Goal: Transaction & Acquisition: Download file/media

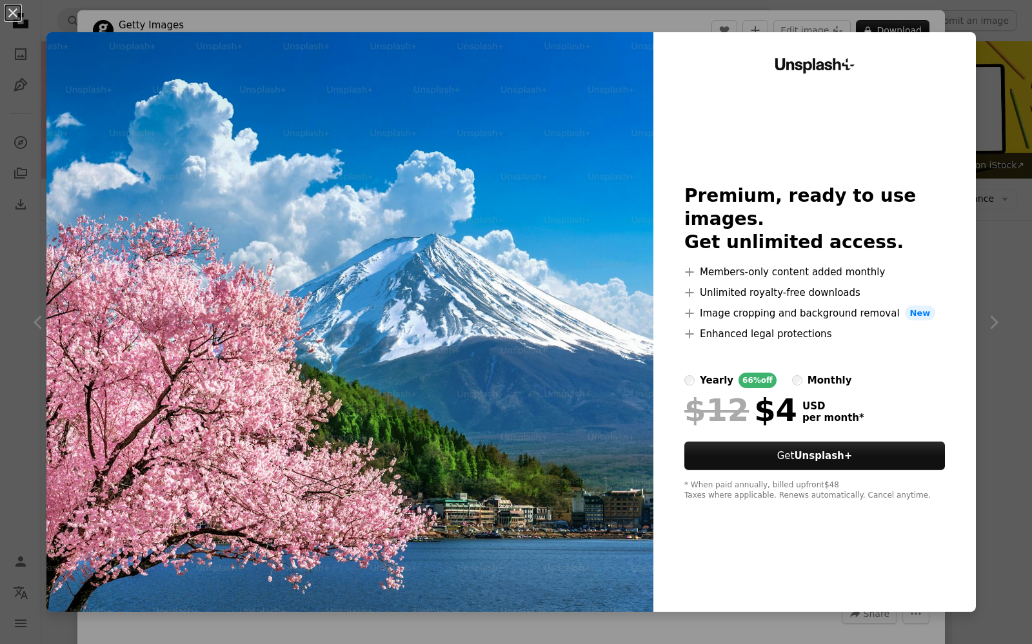
scroll to position [2329, 0]
click at [12, 12] on button "An X shape" at bounding box center [12, 12] width 15 height 15
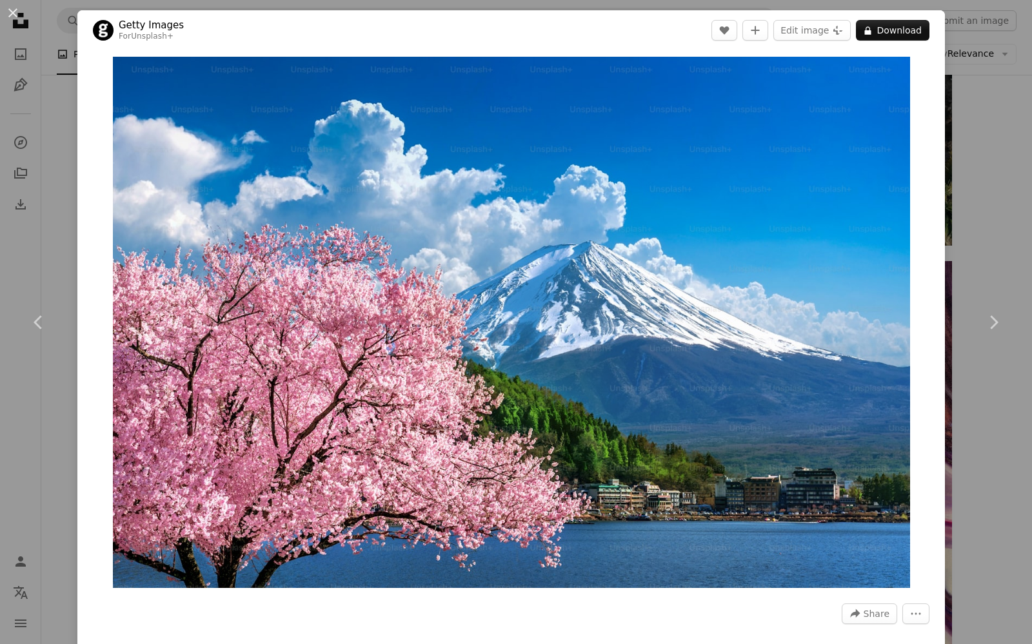
click at [39, 276] on div "An X shape Chevron left Chevron right Getty Images For Unsplash+ A heart A plus…" at bounding box center [516, 322] width 1032 height 644
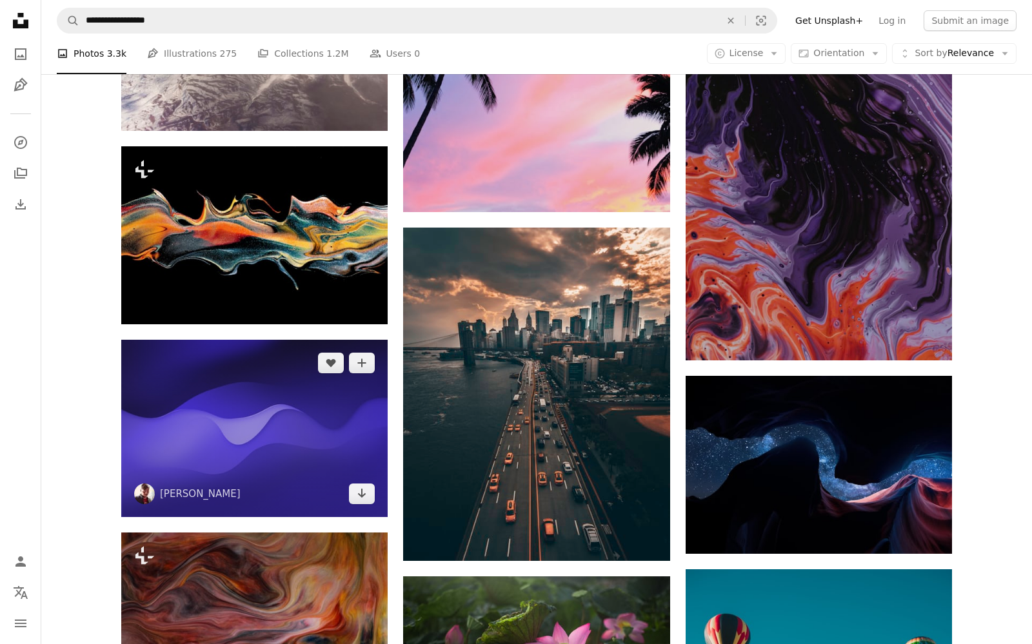
scroll to position [3045, 0]
click at [257, 416] on img at bounding box center [254, 428] width 266 height 177
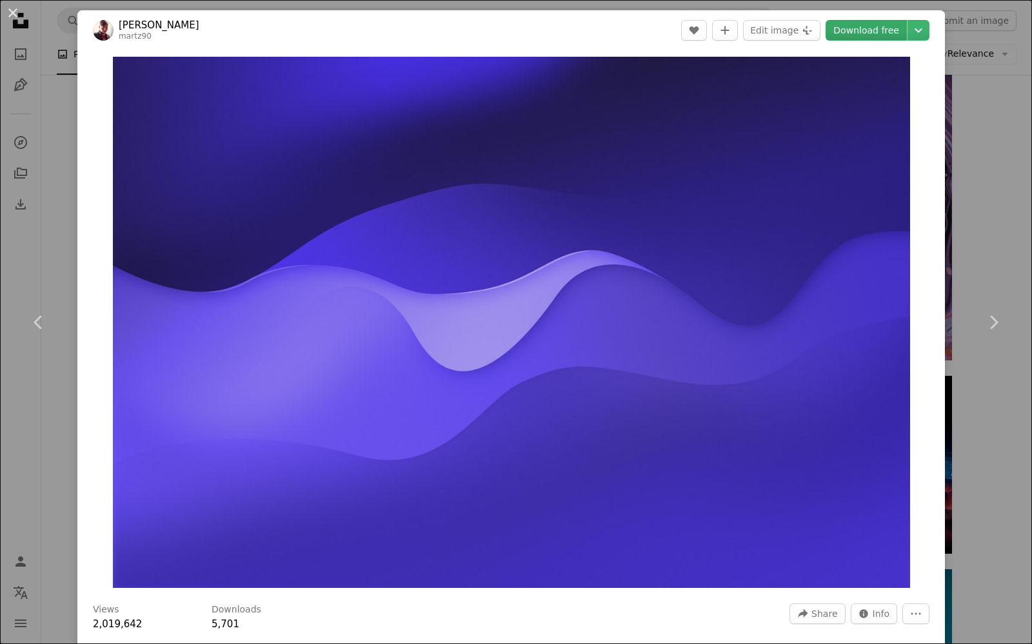
click at [877, 33] on link "Download free" at bounding box center [866, 30] width 81 height 21
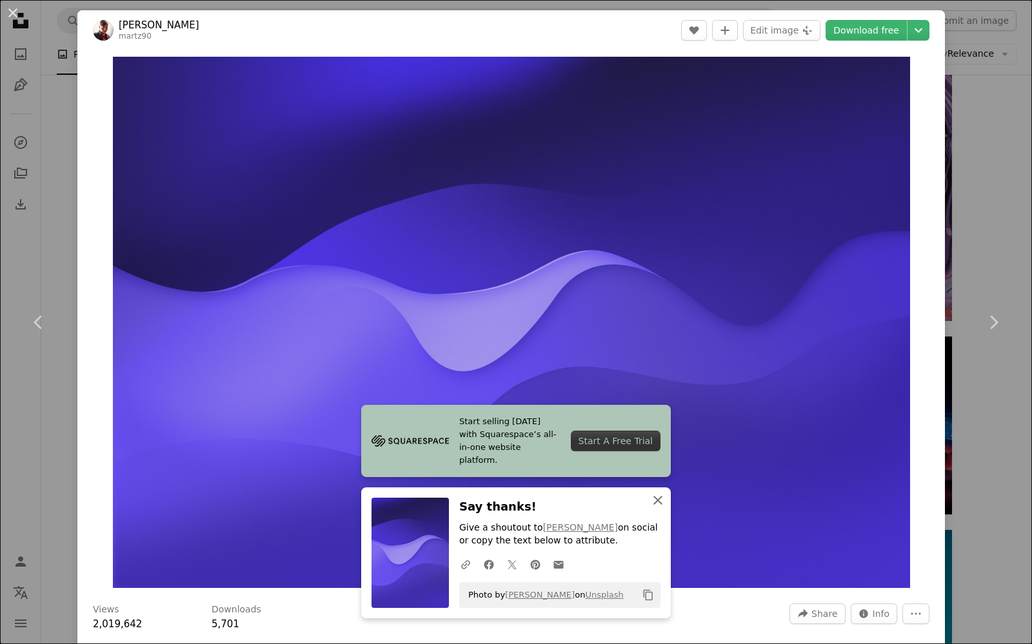
click at [662, 508] on icon "An X shape" at bounding box center [657, 500] width 15 height 15
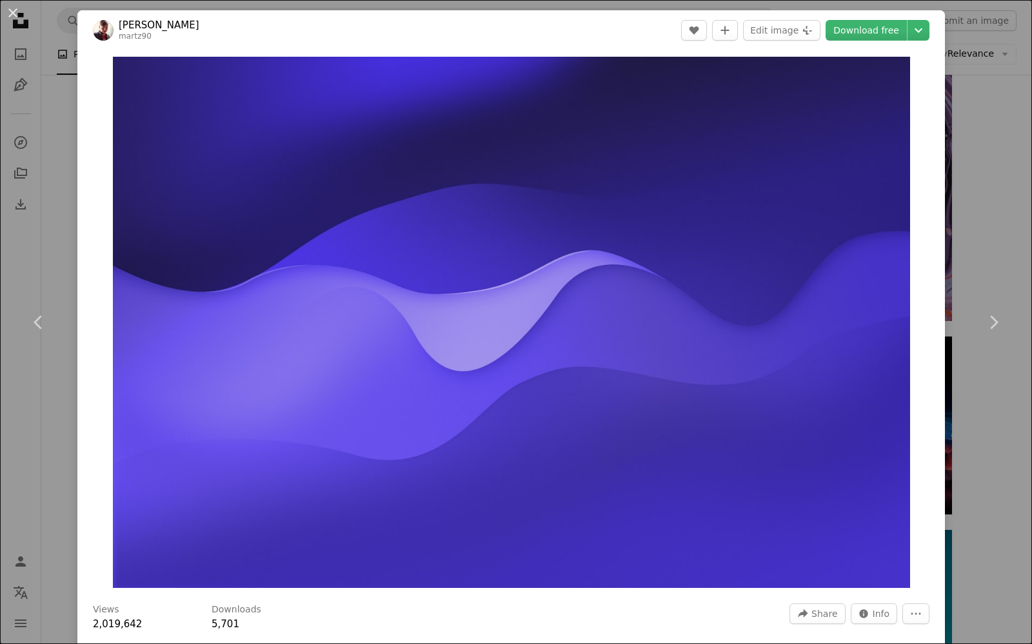
click at [31, 283] on div "An X shape Chevron left Chevron right [PERSON_NAME] martz90 A heart A plus sign…" at bounding box center [516, 322] width 1032 height 644
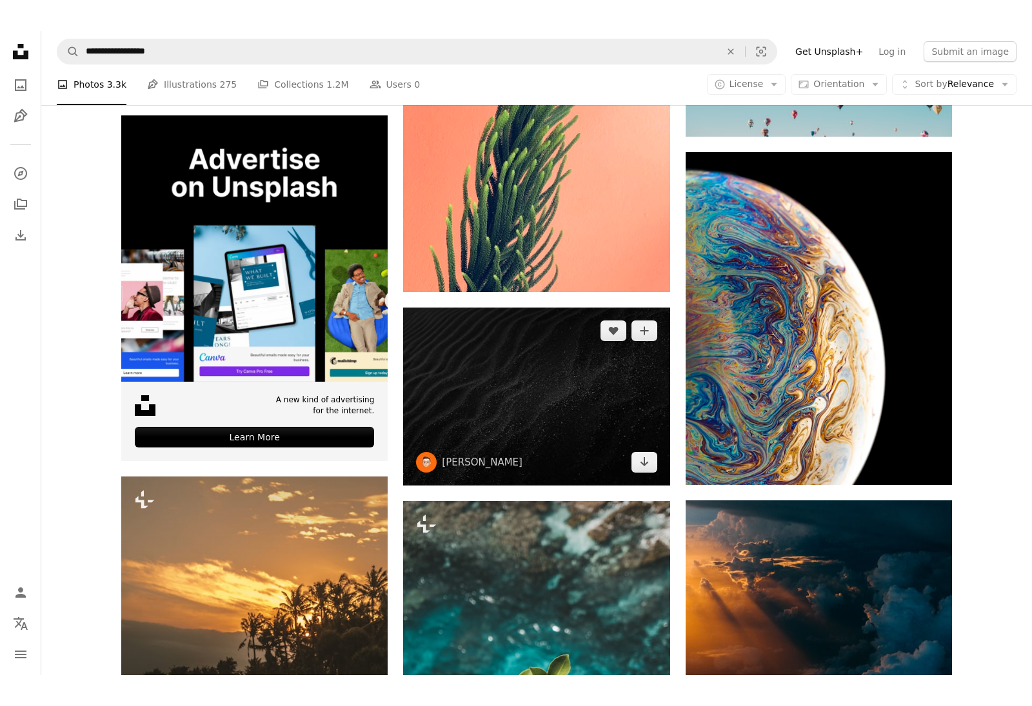
scroll to position [3909, 0]
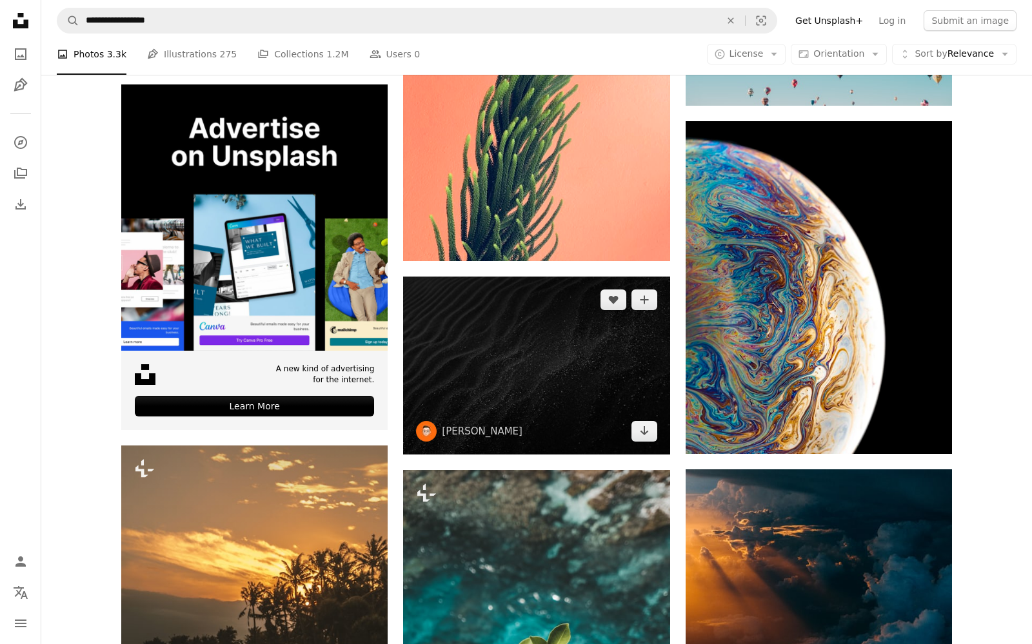
click at [530, 366] on img at bounding box center [536, 365] width 266 height 177
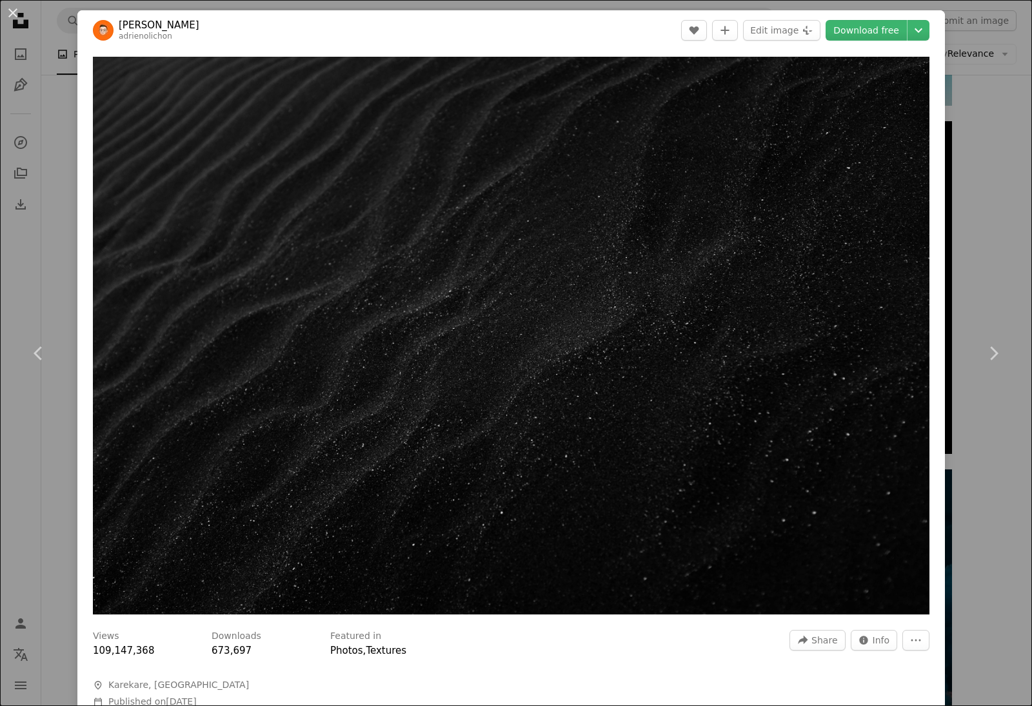
scroll to position [3910, 0]
click at [26, 303] on div "An X shape Chevron left Chevron right [PERSON_NAME] adrienolichon A heart A plu…" at bounding box center [516, 353] width 1032 height 706
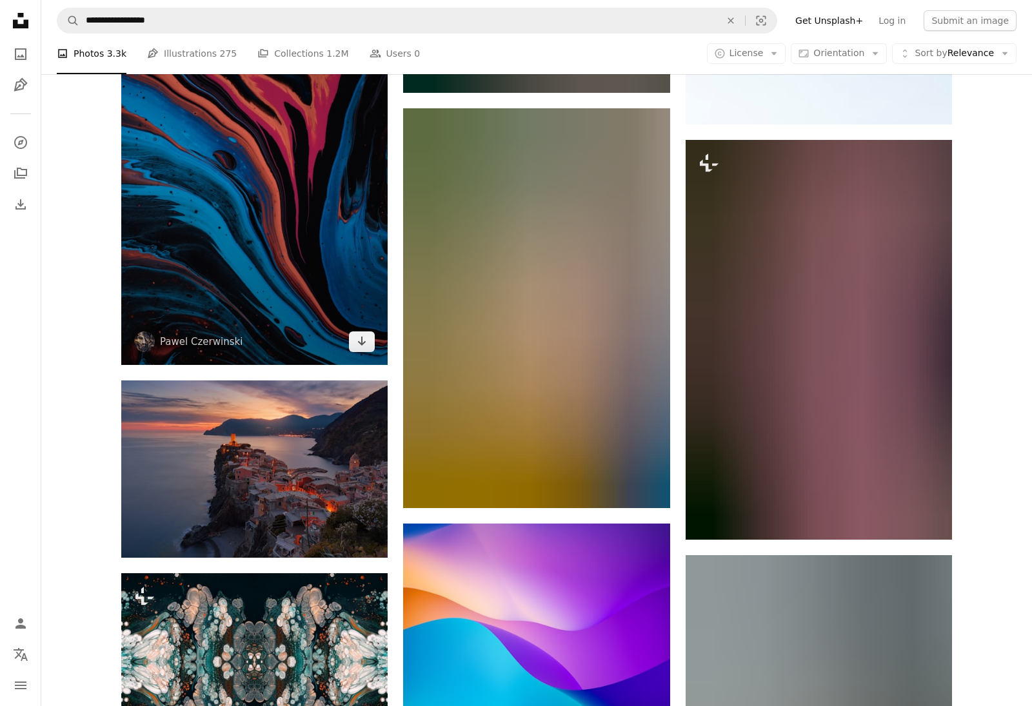
scroll to position [6128, 0]
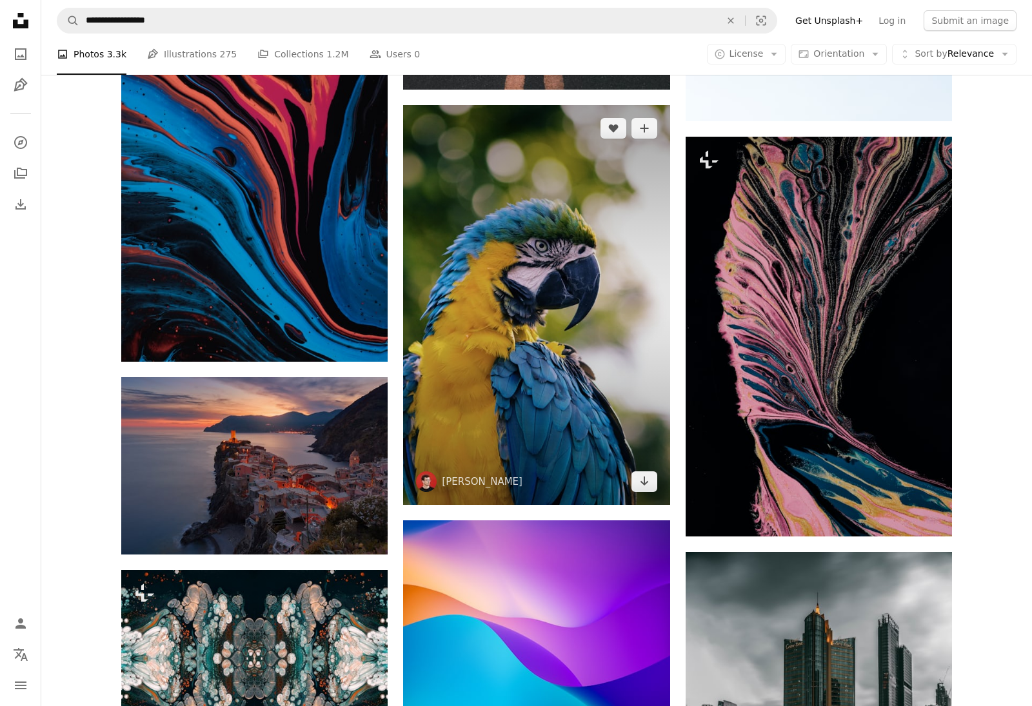
click at [571, 312] on img at bounding box center [536, 305] width 266 height 400
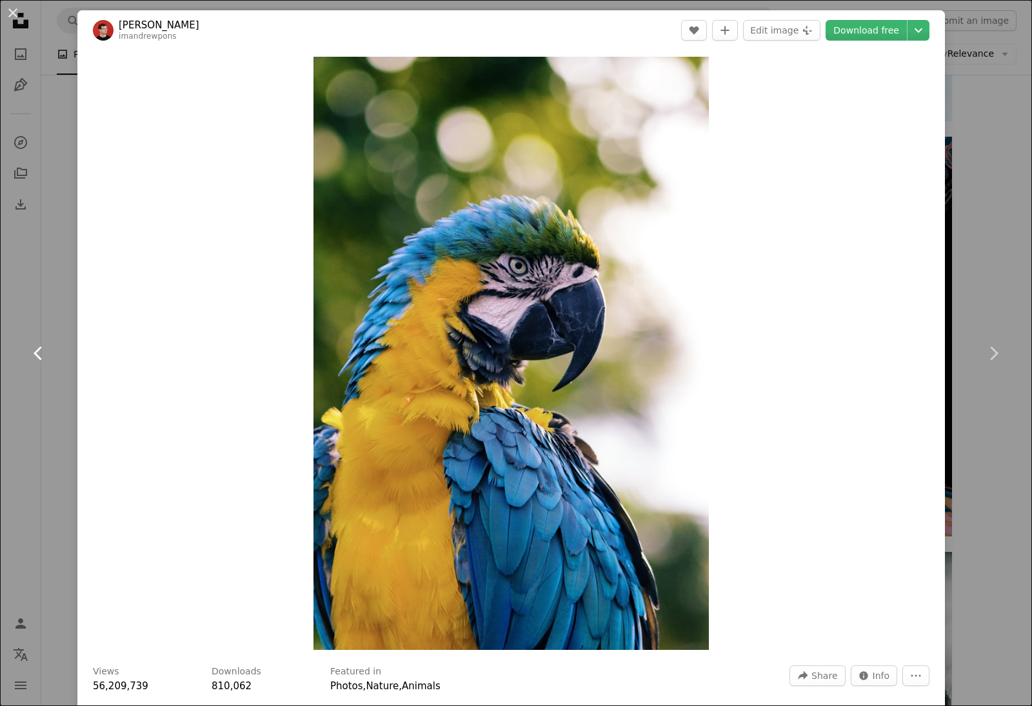
click at [35, 364] on icon "Chevron left" at bounding box center [38, 353] width 21 height 21
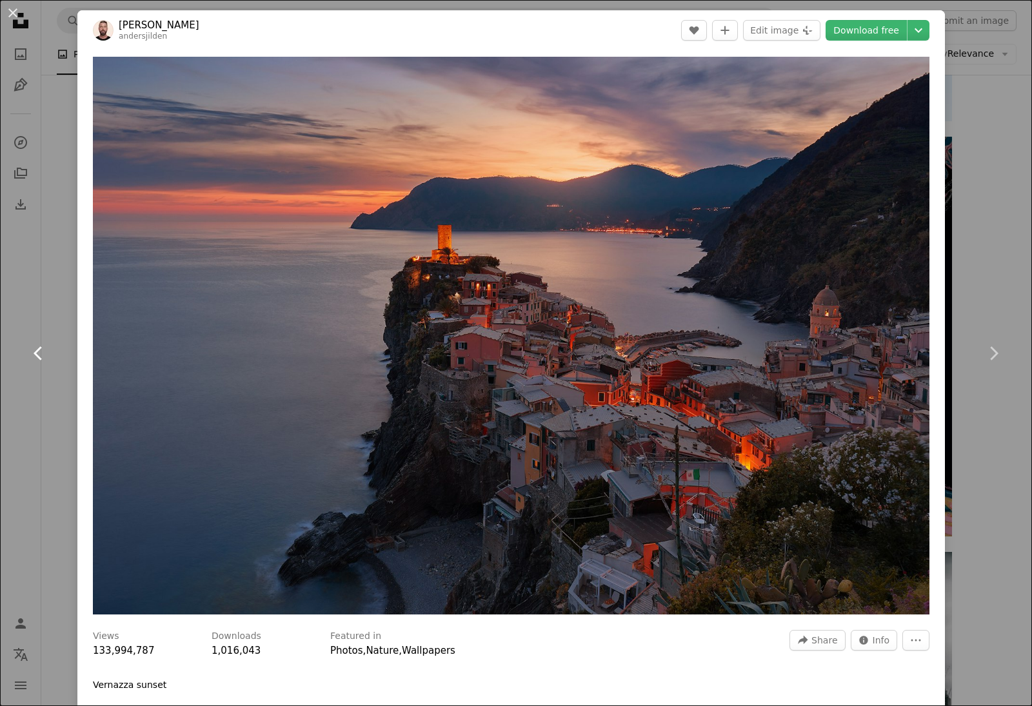
click at [35, 364] on icon "Chevron left" at bounding box center [38, 353] width 21 height 21
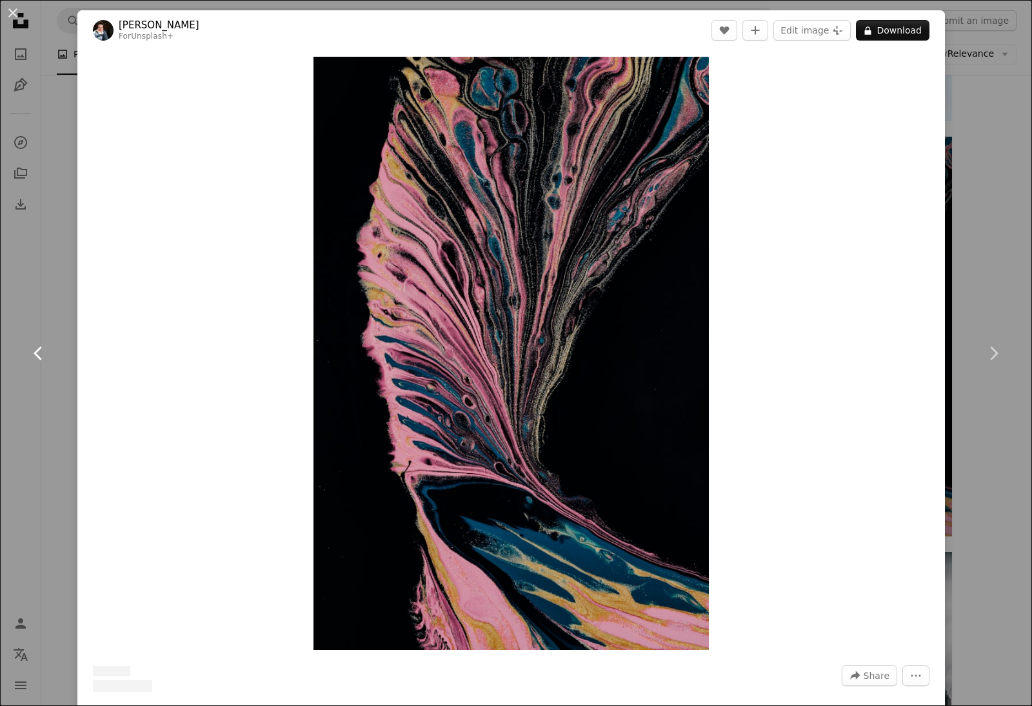
click at [35, 364] on icon "Chevron left" at bounding box center [38, 353] width 21 height 21
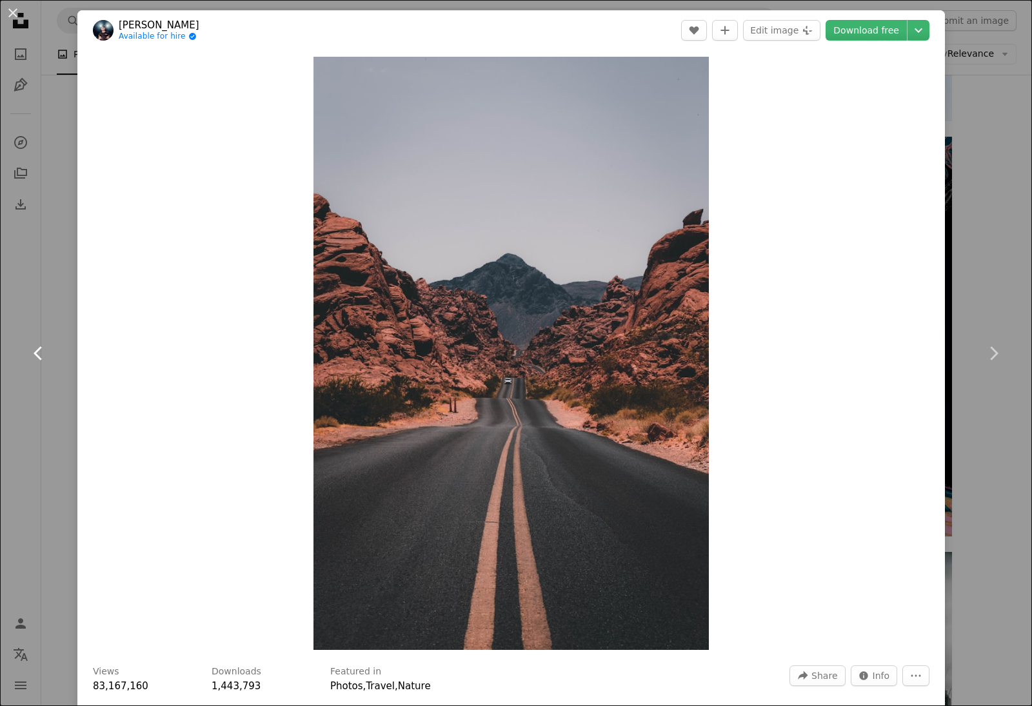
click at [35, 364] on icon "Chevron left" at bounding box center [38, 353] width 21 height 21
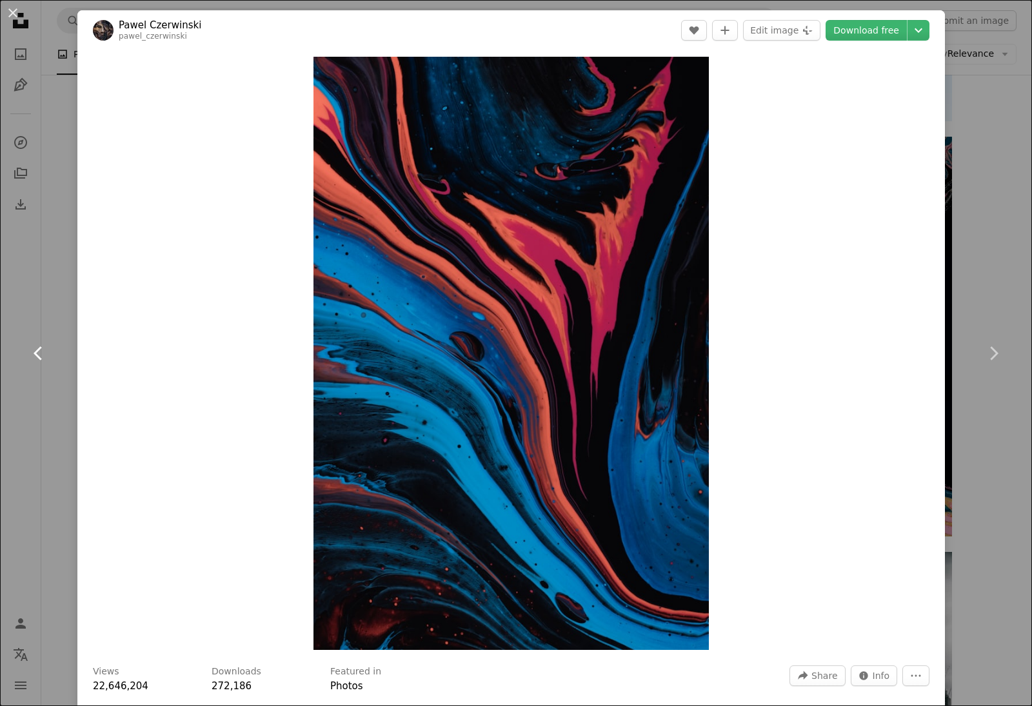
click at [35, 364] on icon "Chevron left" at bounding box center [38, 353] width 21 height 21
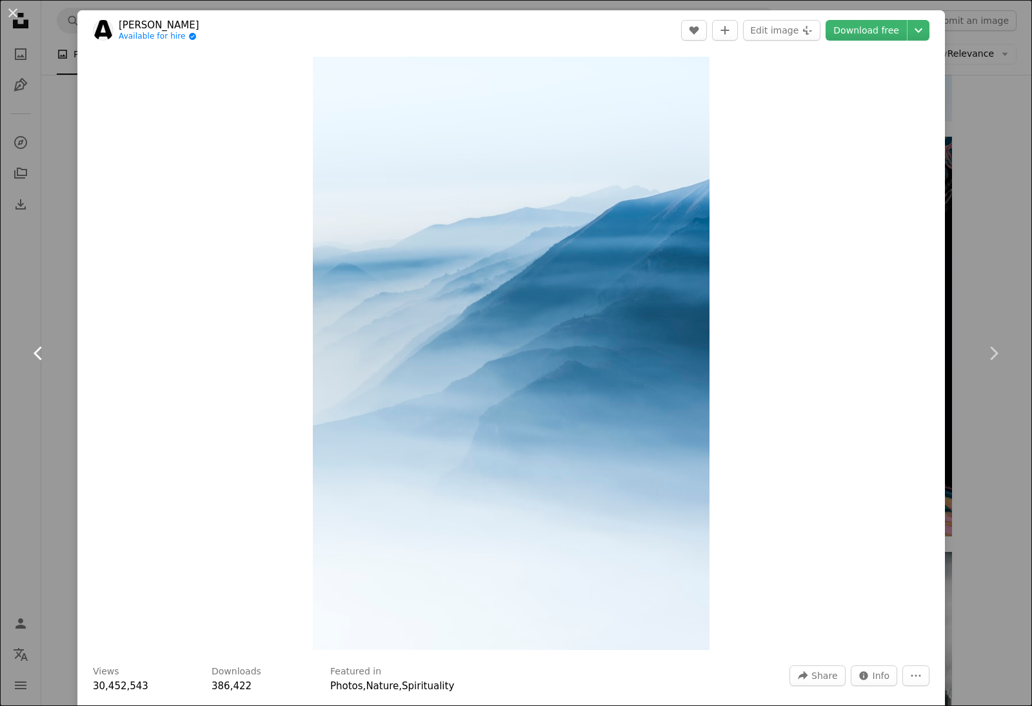
click at [35, 364] on icon "Chevron left" at bounding box center [38, 353] width 21 height 21
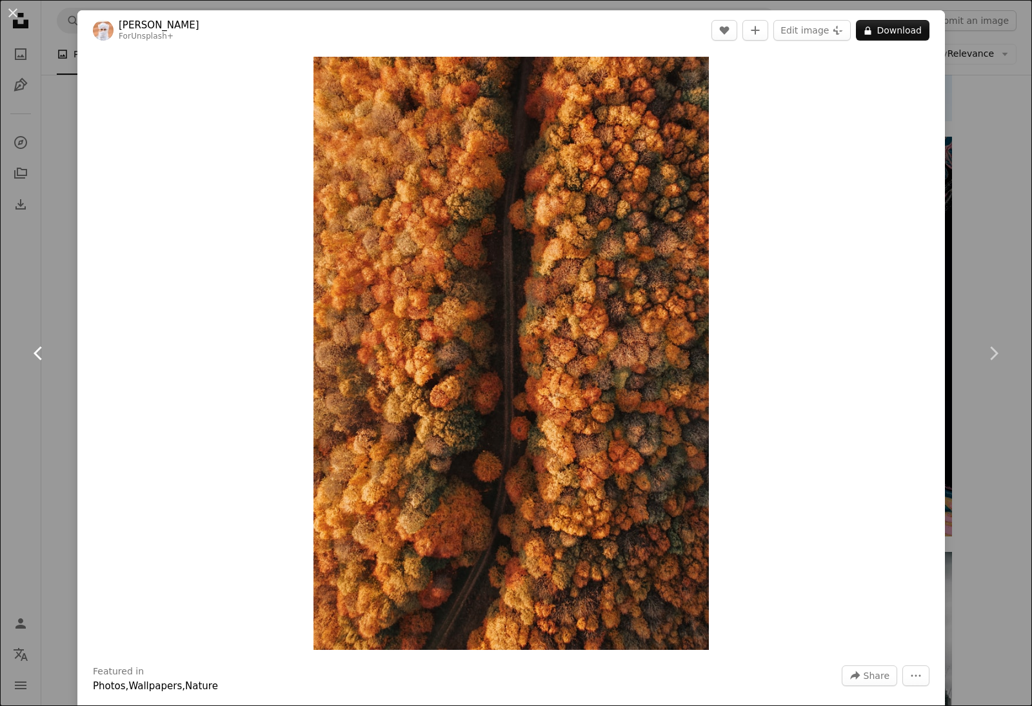
click at [35, 364] on icon "Chevron left" at bounding box center [38, 353] width 21 height 21
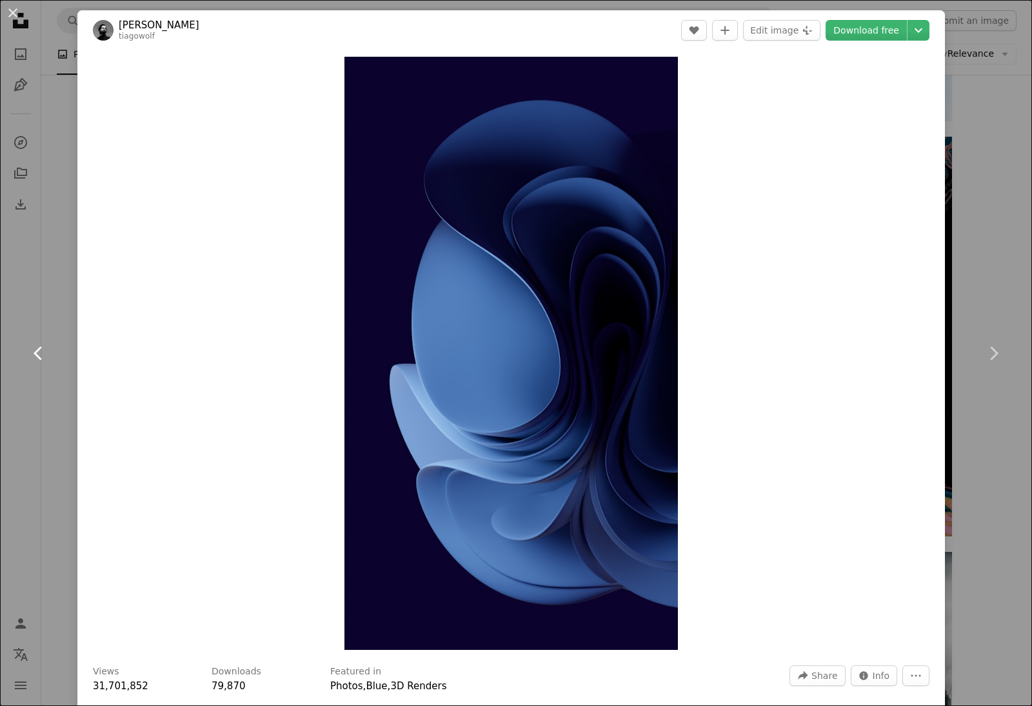
click at [35, 364] on icon "Chevron left" at bounding box center [38, 353] width 21 height 21
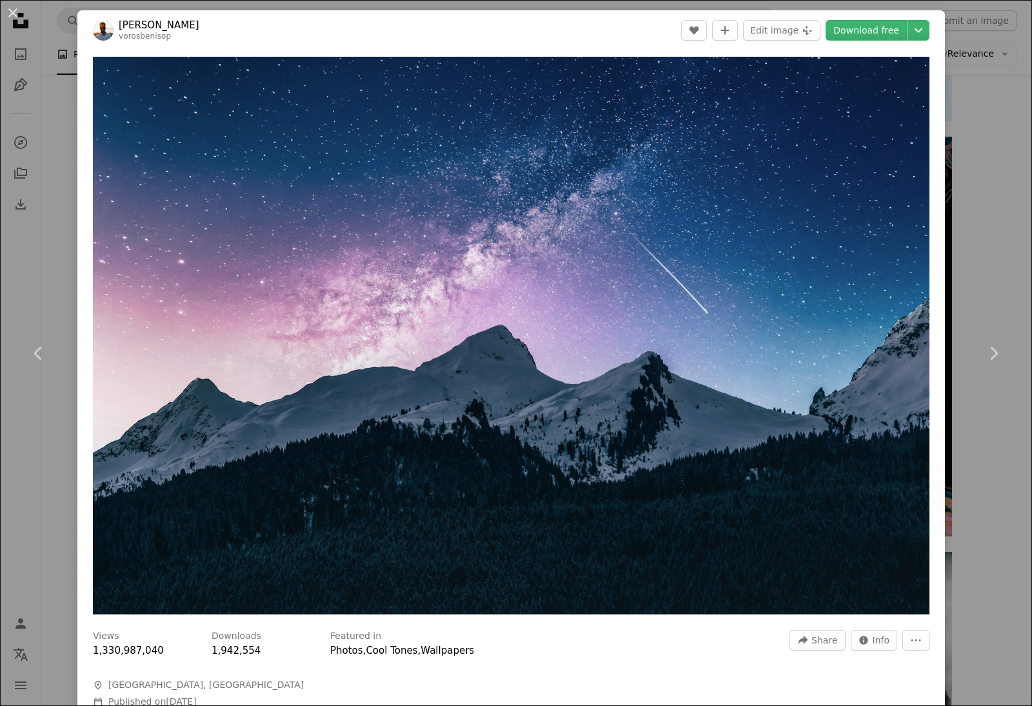
click at [39, 264] on div "An X shape Chevron left Chevron right [PERSON_NAME] vorosbenisop A heart A plus…" at bounding box center [516, 353] width 1032 height 706
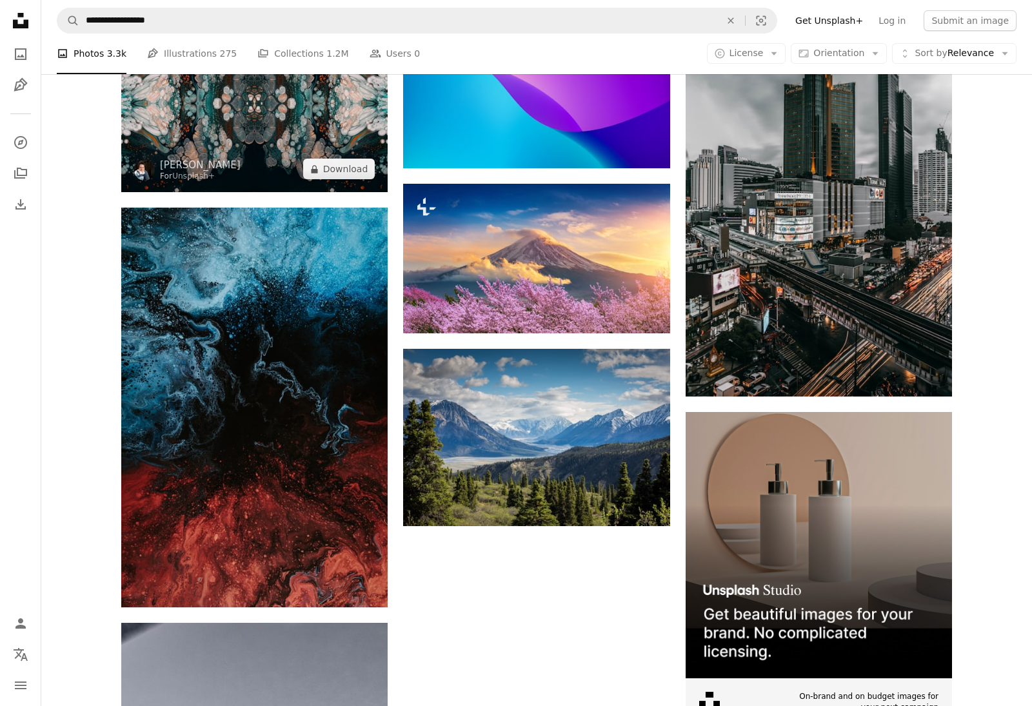
scroll to position [6684, 0]
click at [263, 132] on img at bounding box center [254, 103] width 266 height 177
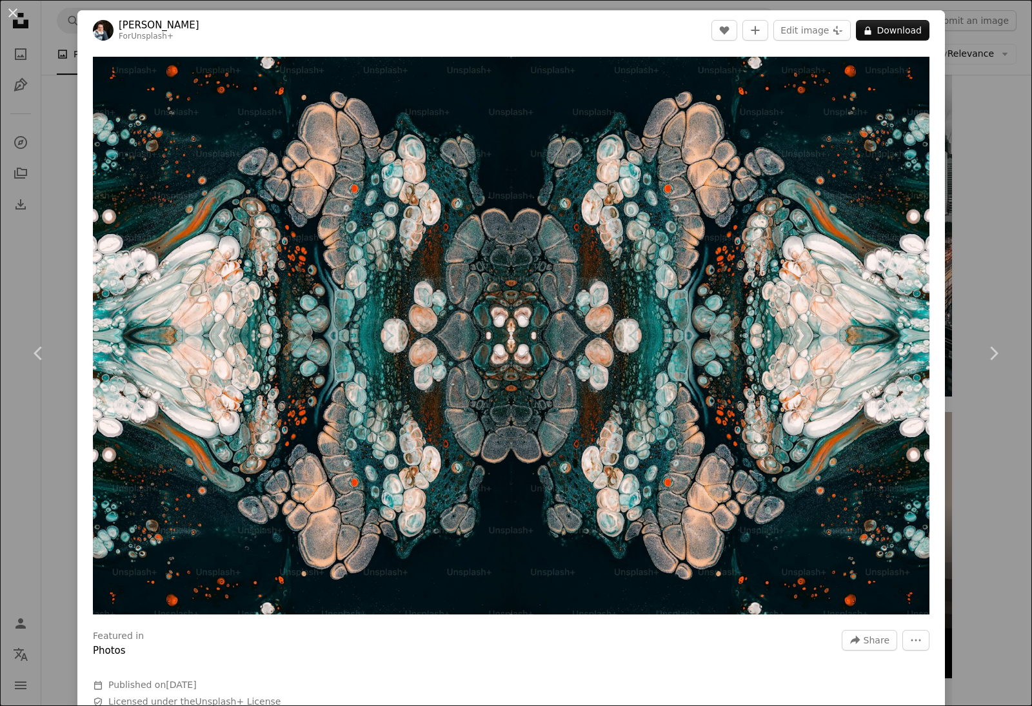
click at [24, 273] on div "An X shape Chevron left Chevron right [PERSON_NAME] For Unsplash+ A heart A plu…" at bounding box center [516, 353] width 1032 height 706
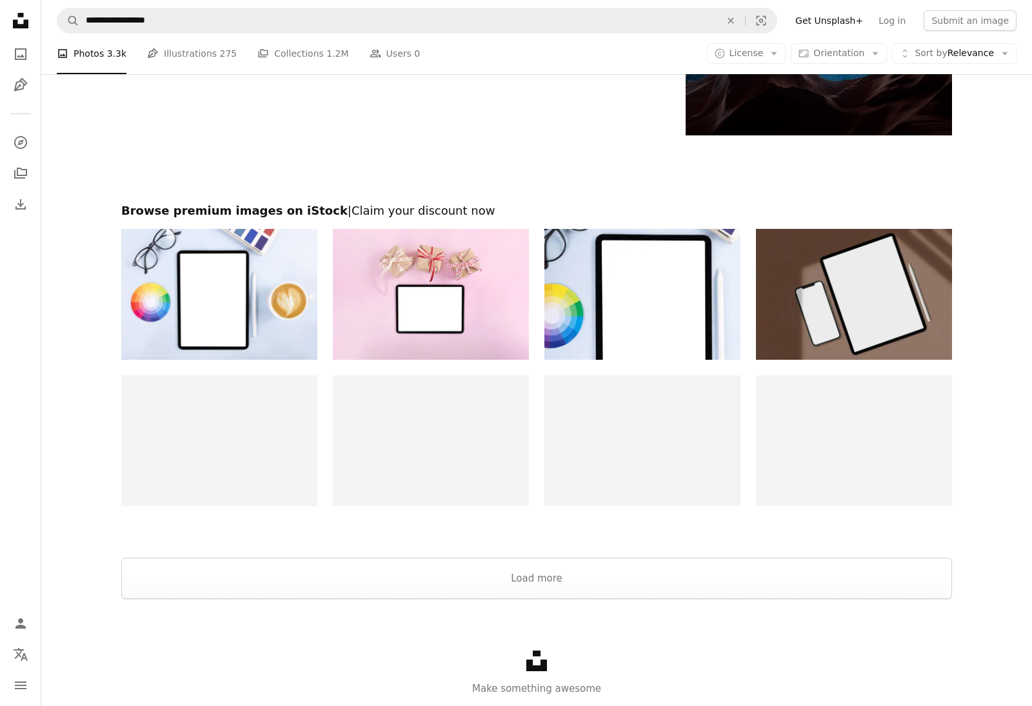
scroll to position [7914, 0]
click at [542, 575] on button "Load more" at bounding box center [536, 579] width 831 height 41
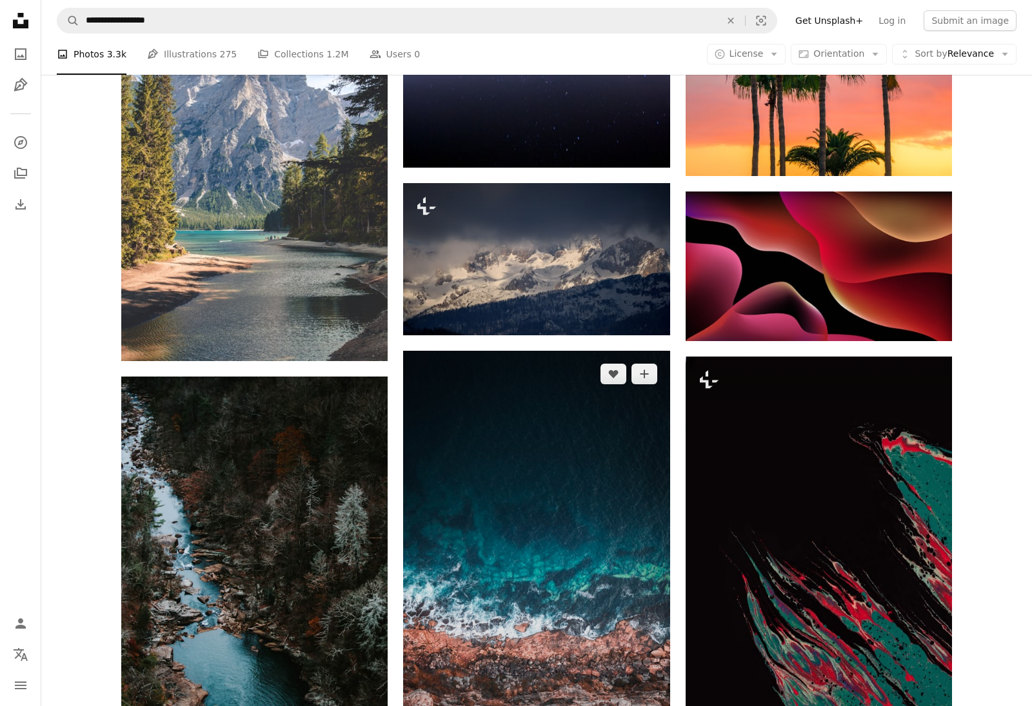
scroll to position [10157, 0]
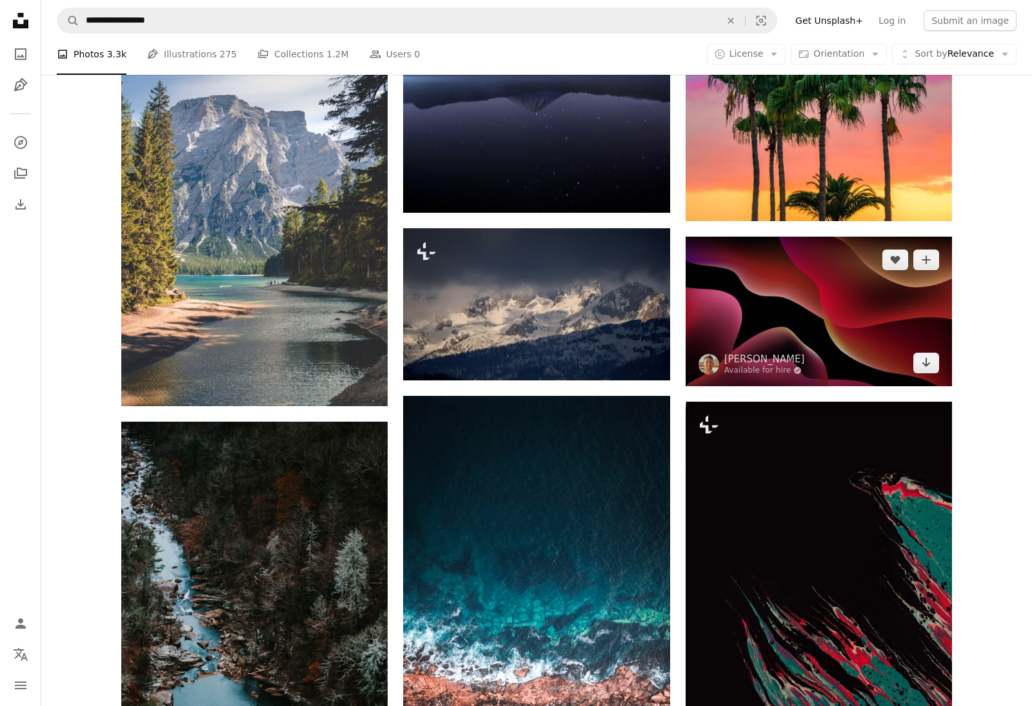
click at [821, 325] on img at bounding box center [819, 312] width 266 height 150
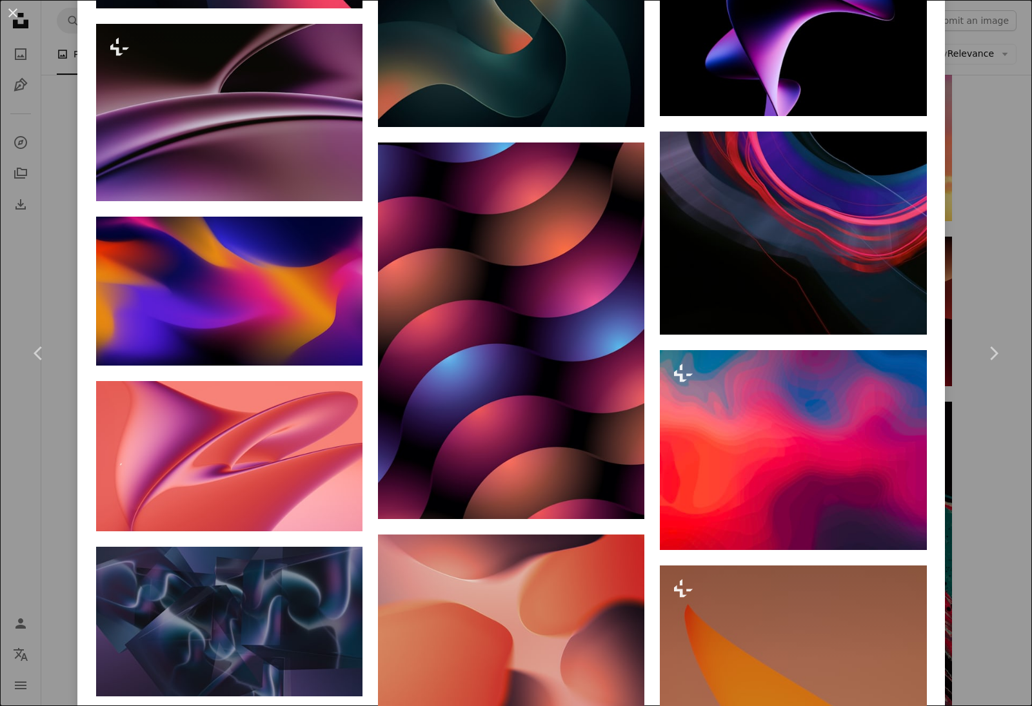
scroll to position [2176, 0]
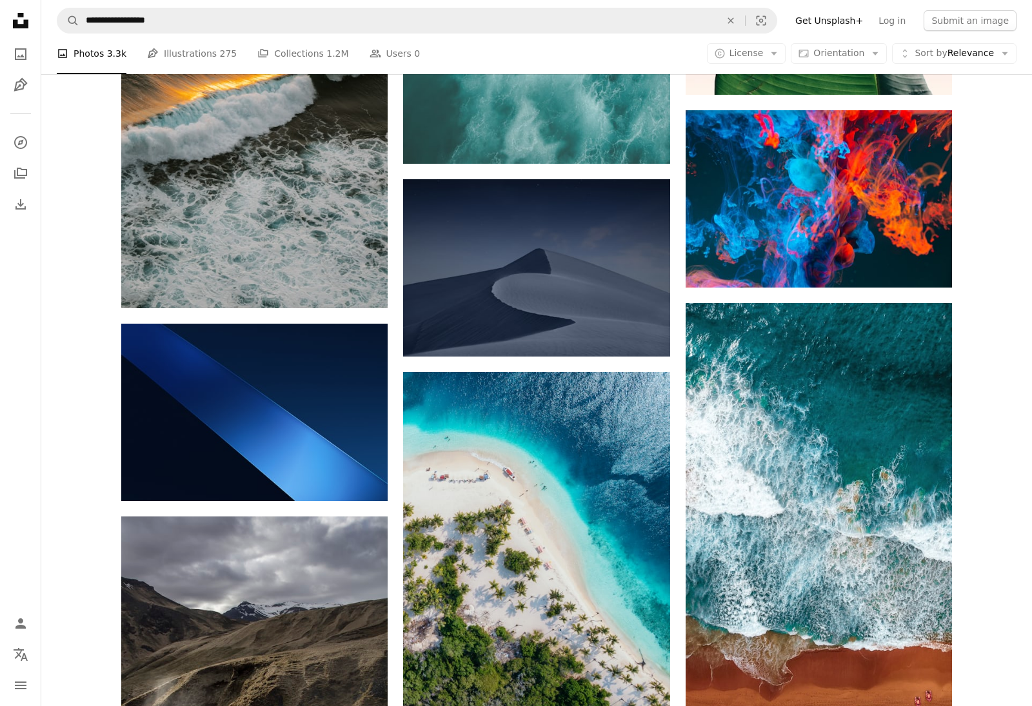
scroll to position [11247, 0]
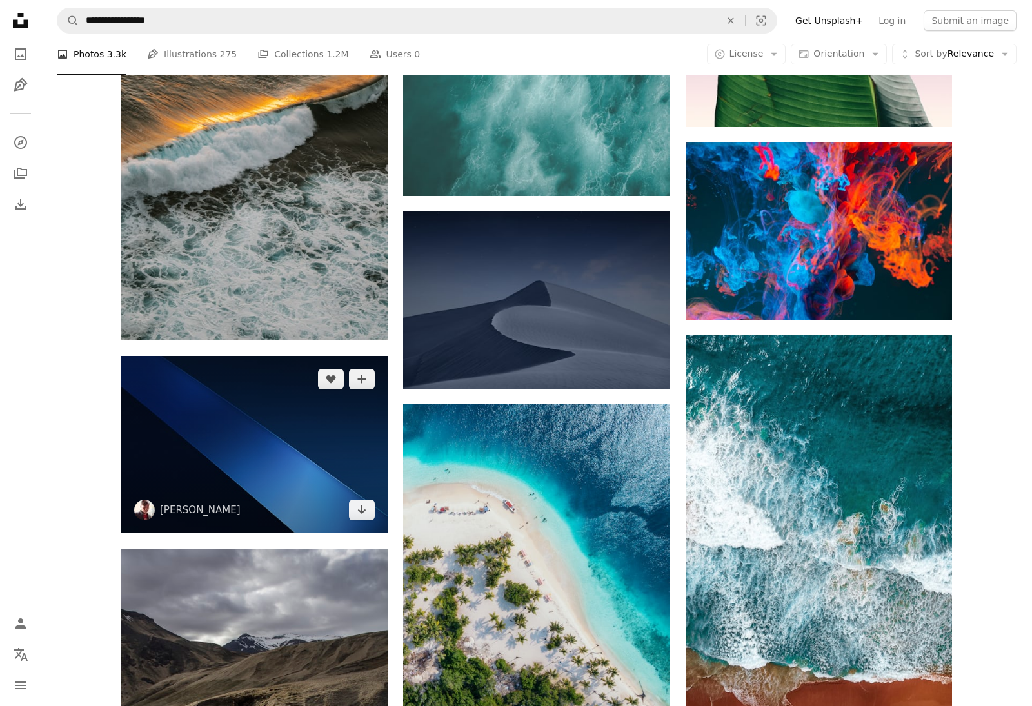
click at [309, 446] on img at bounding box center [254, 444] width 266 height 177
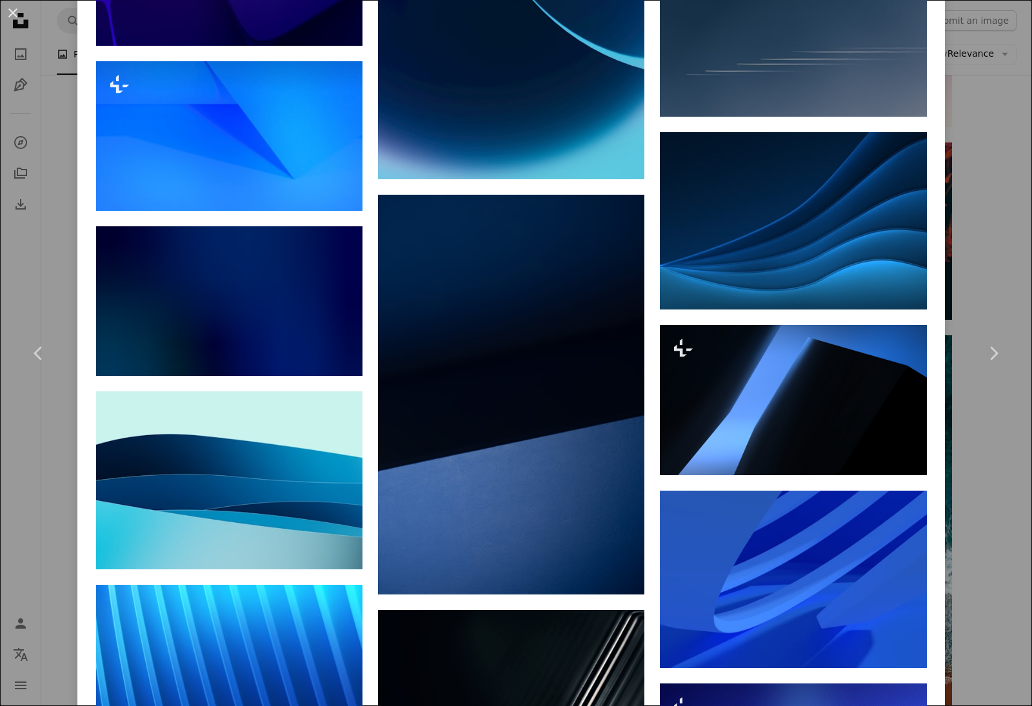
scroll to position [2592, 0]
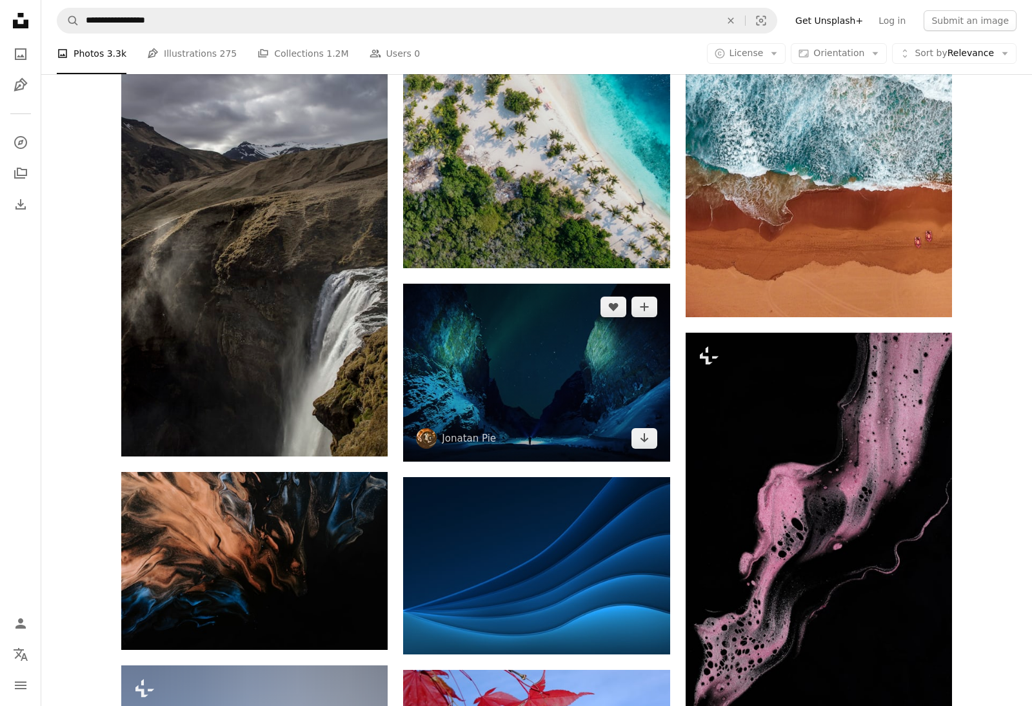
scroll to position [11740, 0]
click at [548, 348] on img at bounding box center [536, 373] width 266 height 178
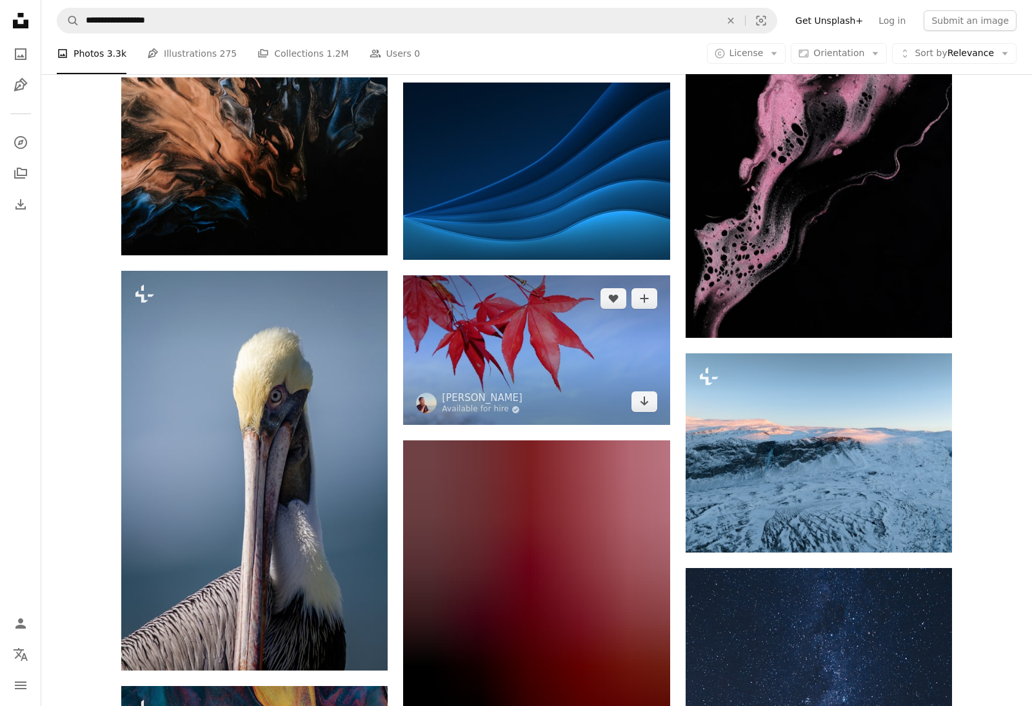
scroll to position [12138, 0]
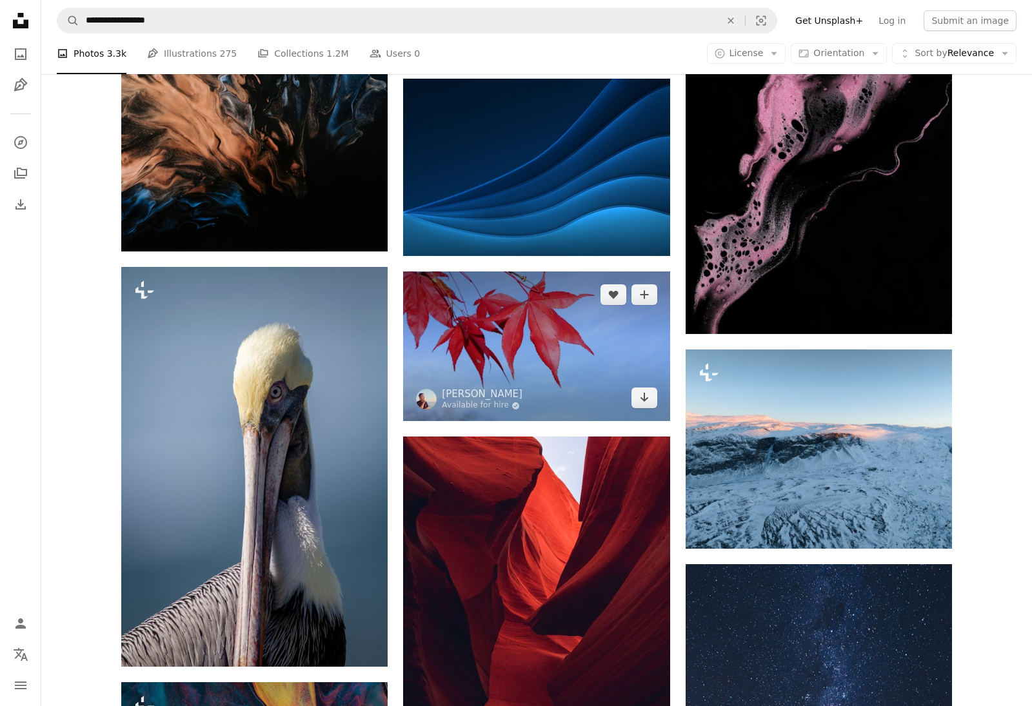
click at [548, 348] on img at bounding box center [536, 347] width 266 height 150
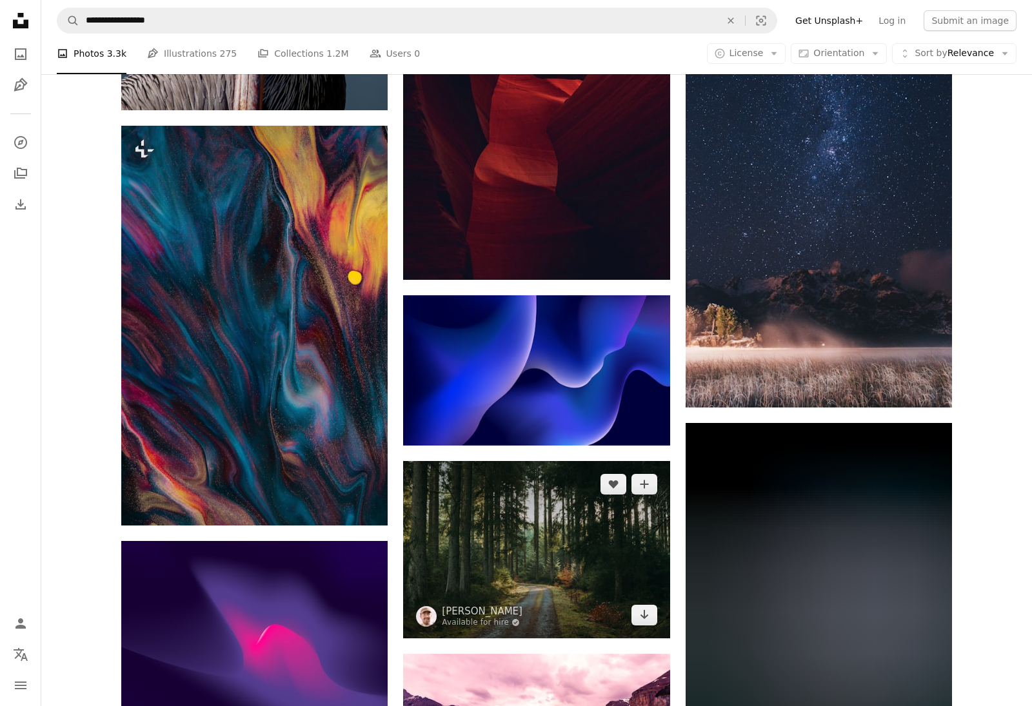
scroll to position [12695, 0]
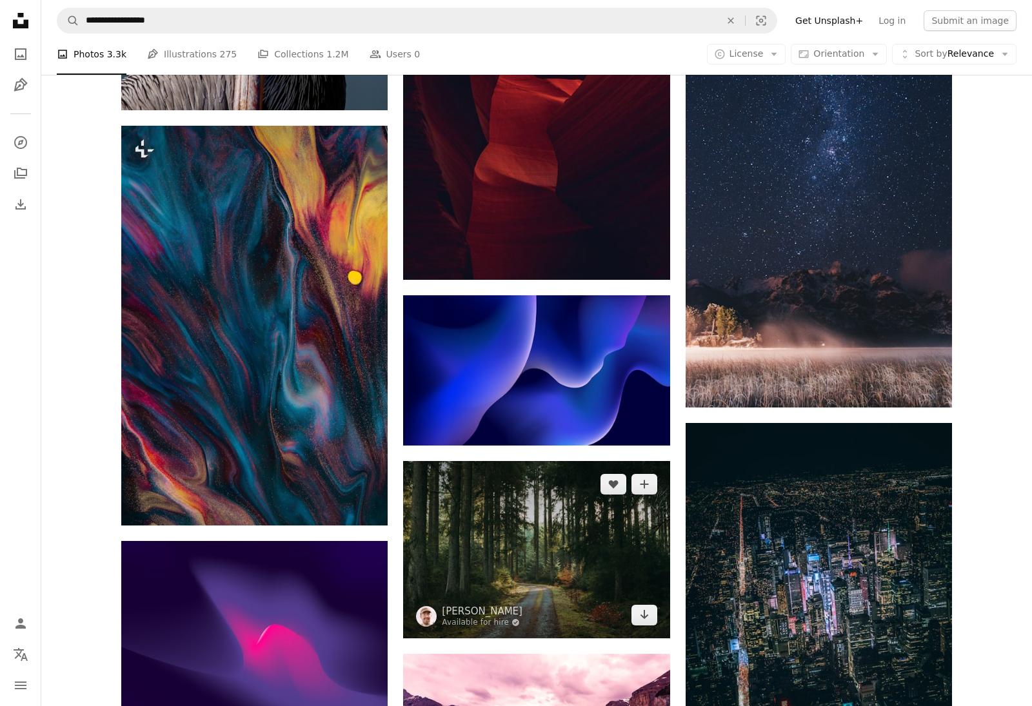
click at [522, 538] on img at bounding box center [536, 549] width 266 height 177
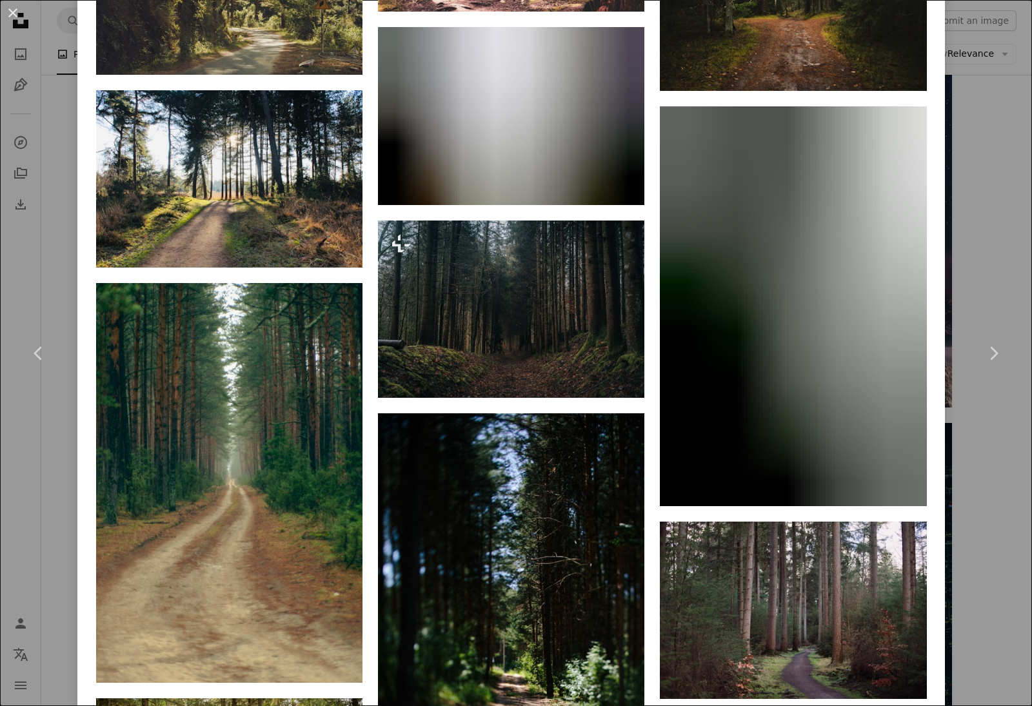
scroll to position [3461, 0]
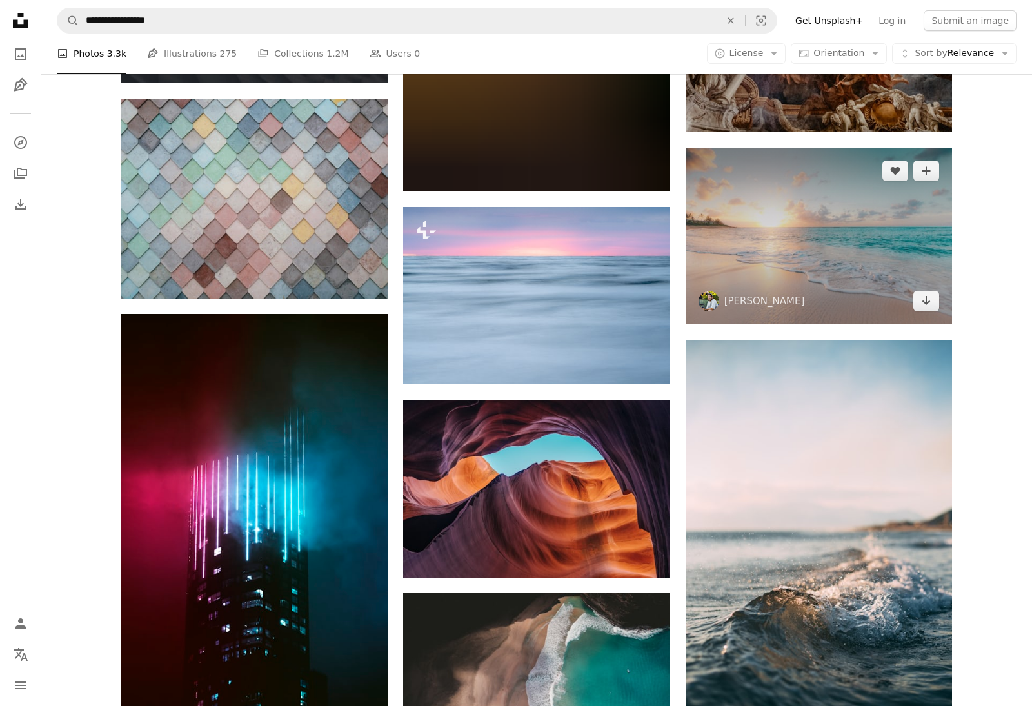
scroll to position [17134, 0]
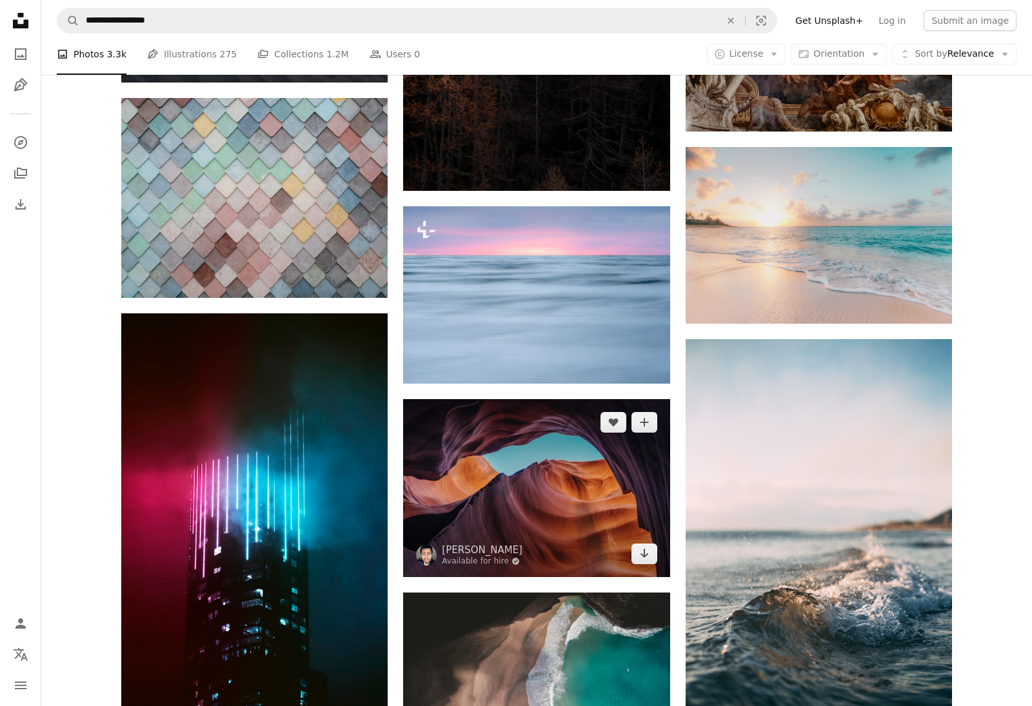
click at [545, 512] on img at bounding box center [536, 487] width 266 height 177
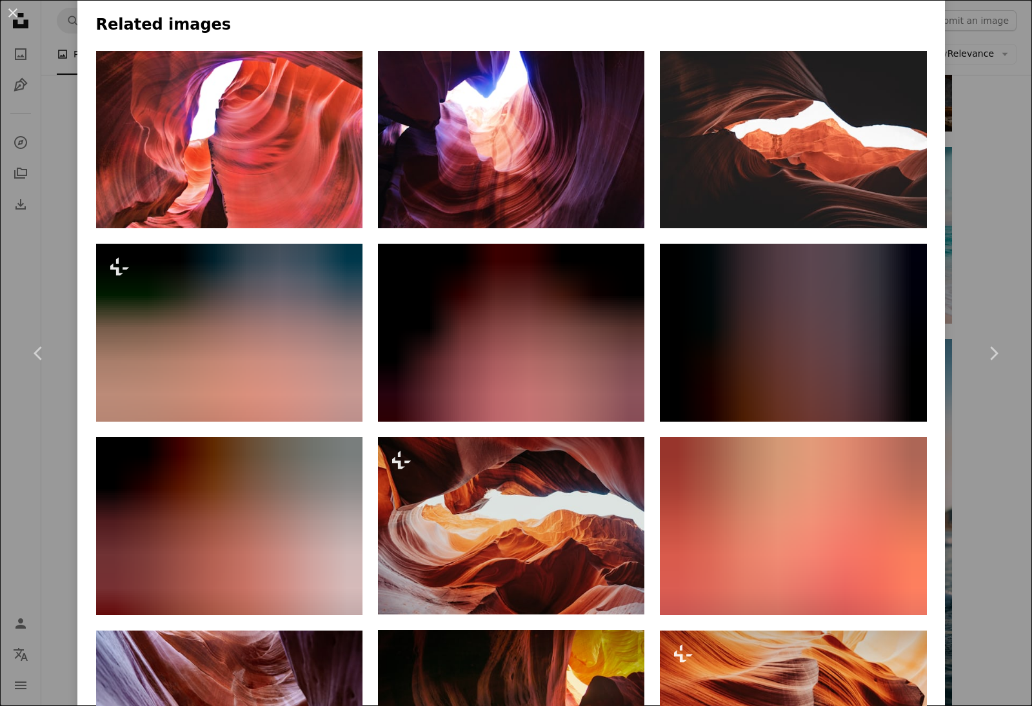
scroll to position [1073, 0]
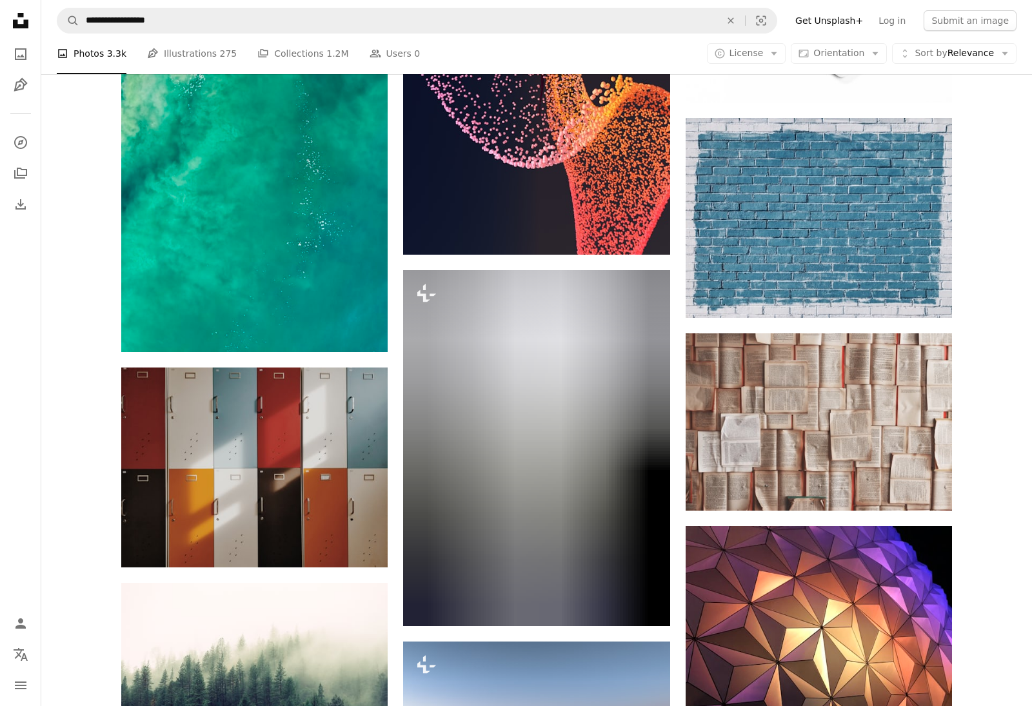
scroll to position [19429, 0]
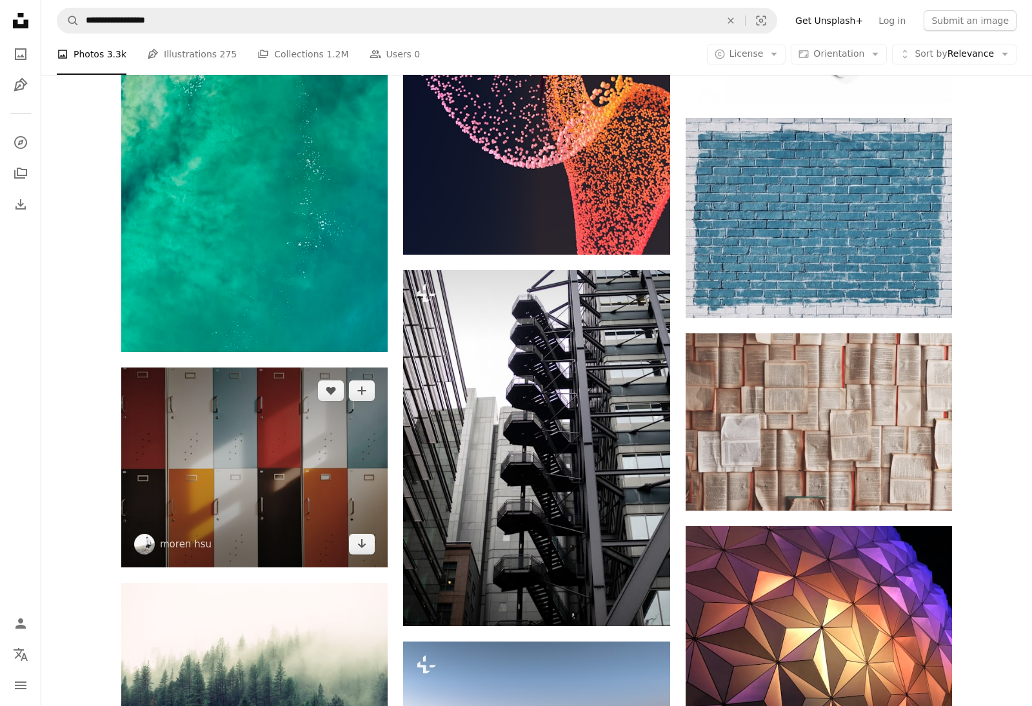
click at [323, 477] on img at bounding box center [254, 468] width 266 height 200
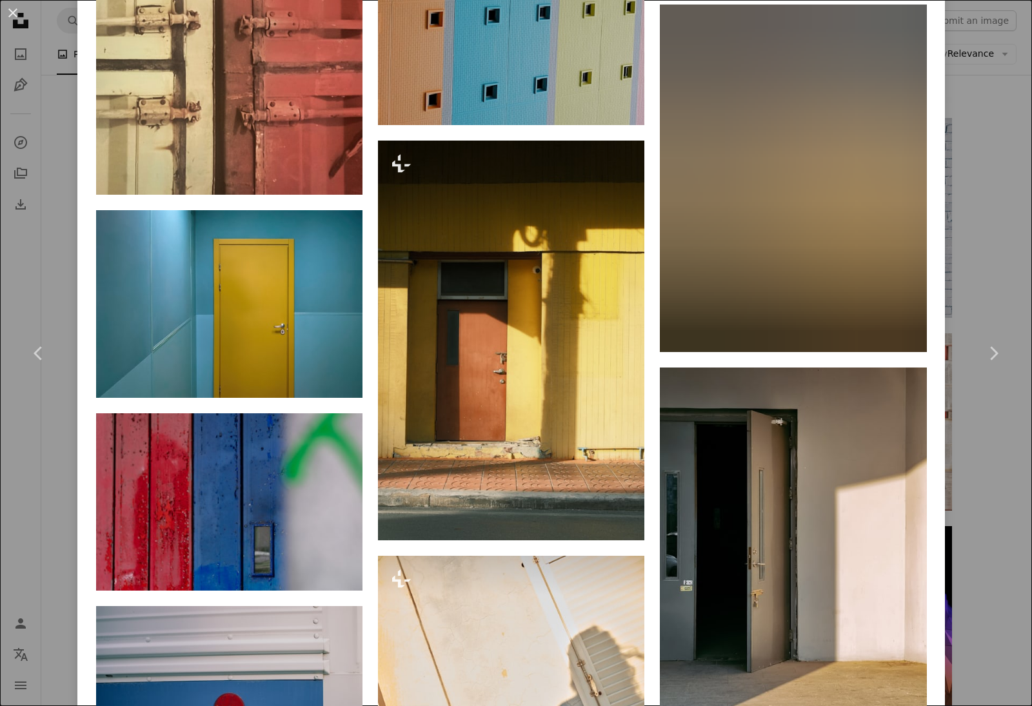
scroll to position [2632, 0]
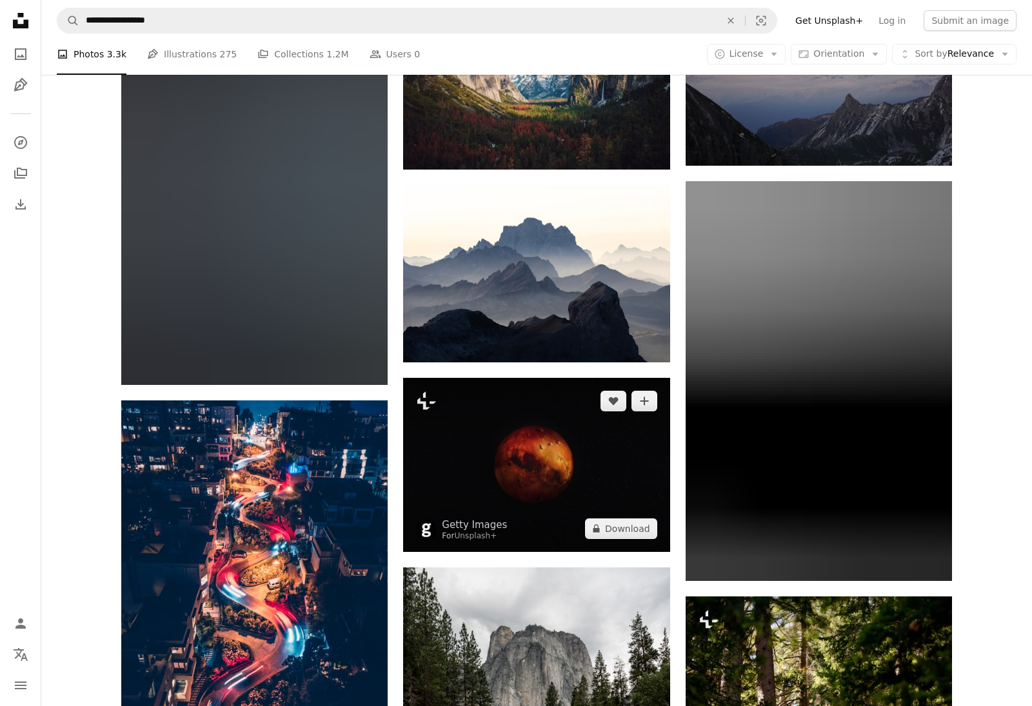
scroll to position [20711, 0]
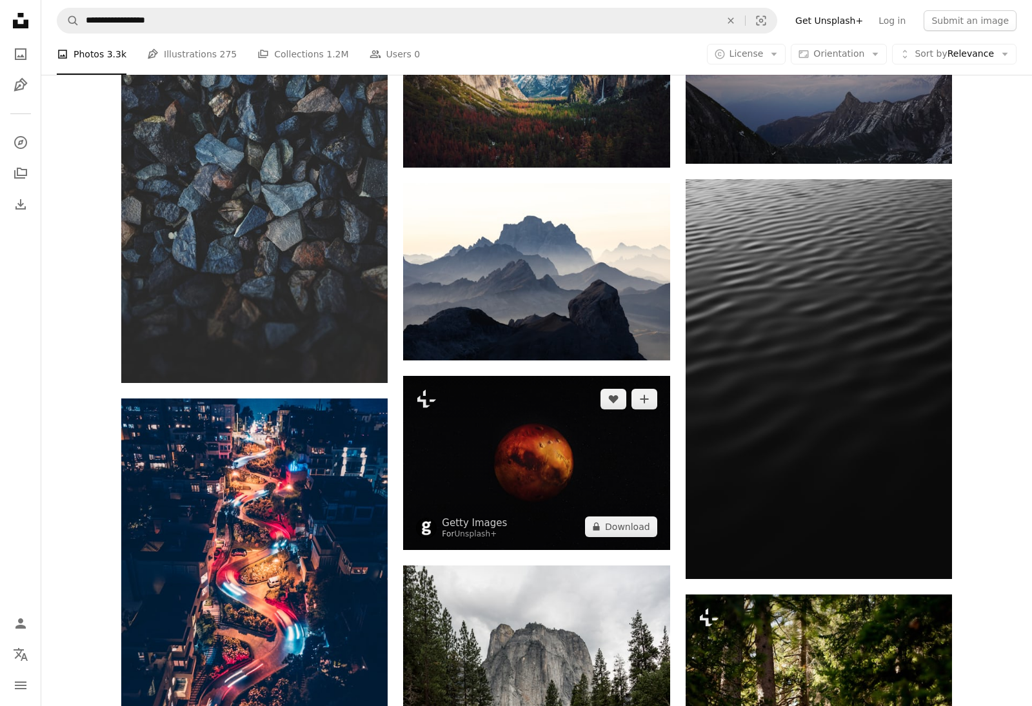
click at [524, 441] on img at bounding box center [536, 463] width 266 height 174
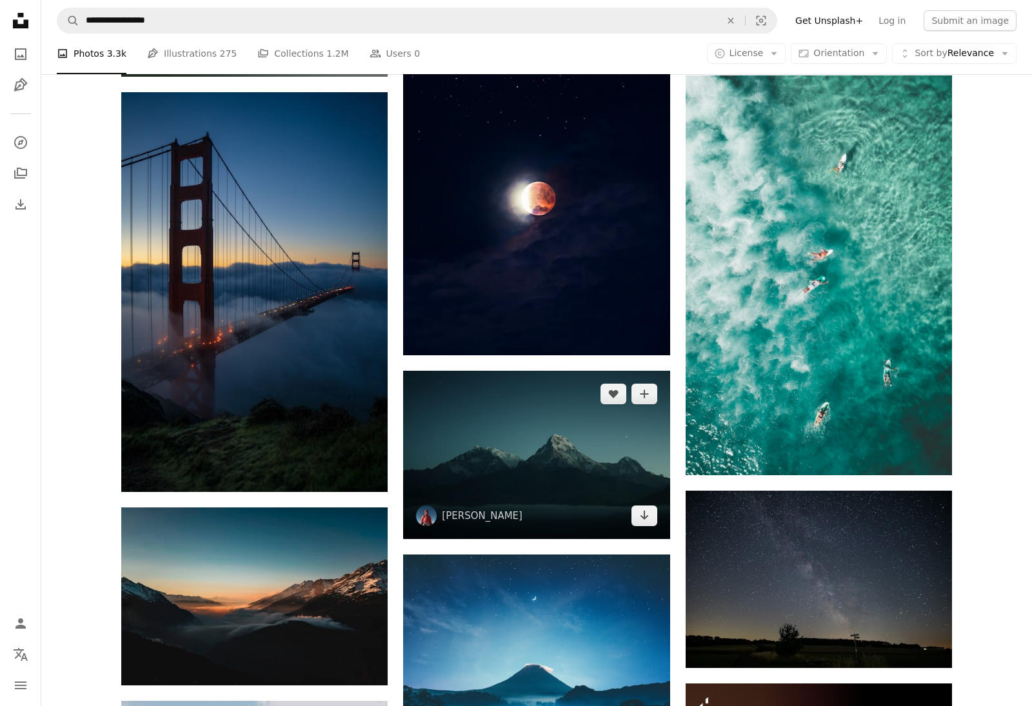
scroll to position [23050, 0]
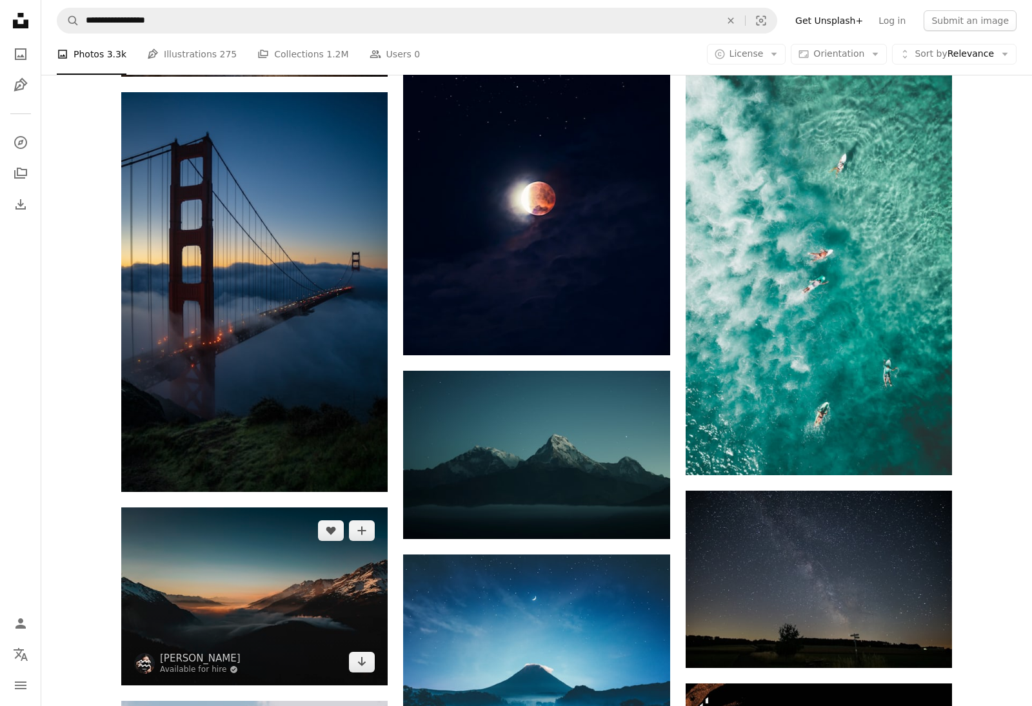
click at [255, 634] on img at bounding box center [254, 596] width 266 height 177
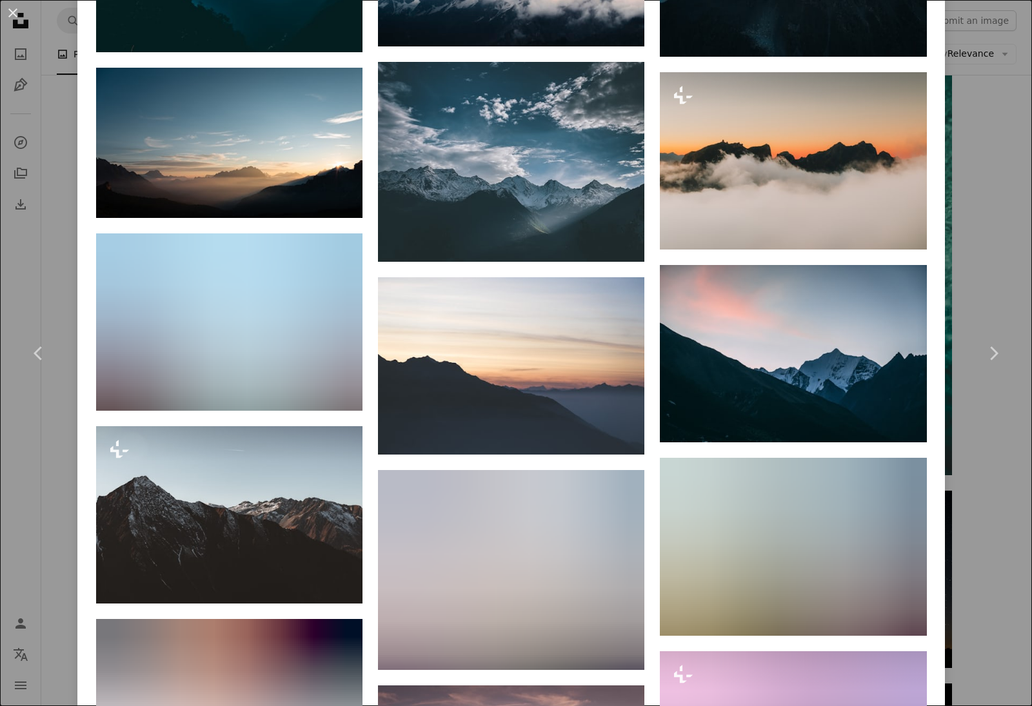
scroll to position [1722, 0]
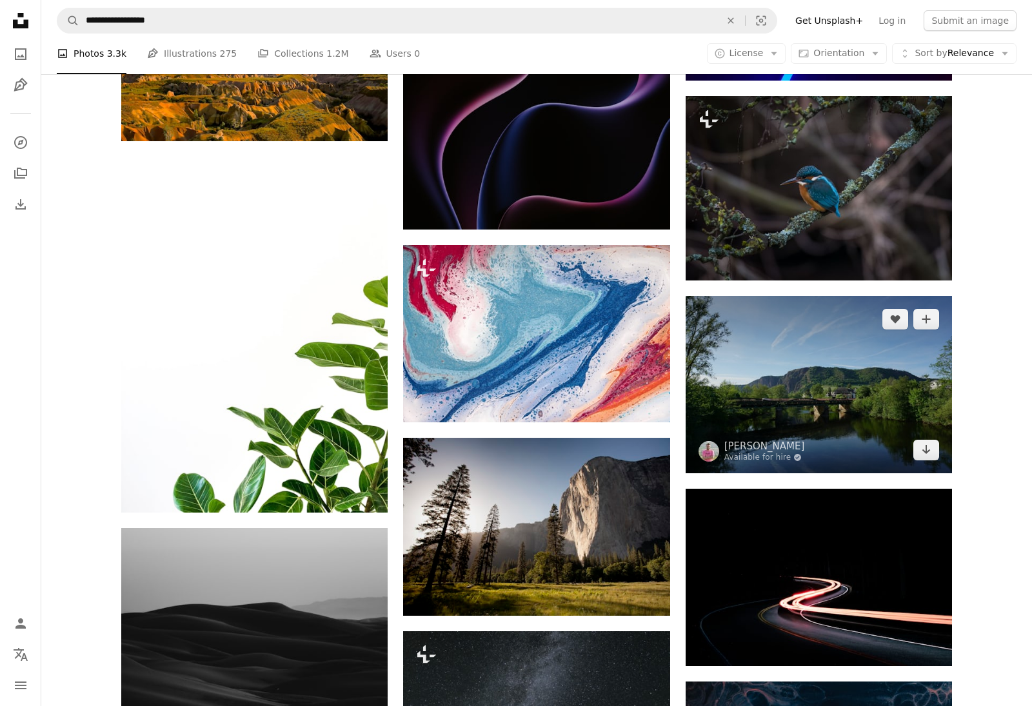
scroll to position [25033, 0]
click at [767, 381] on img at bounding box center [819, 384] width 266 height 177
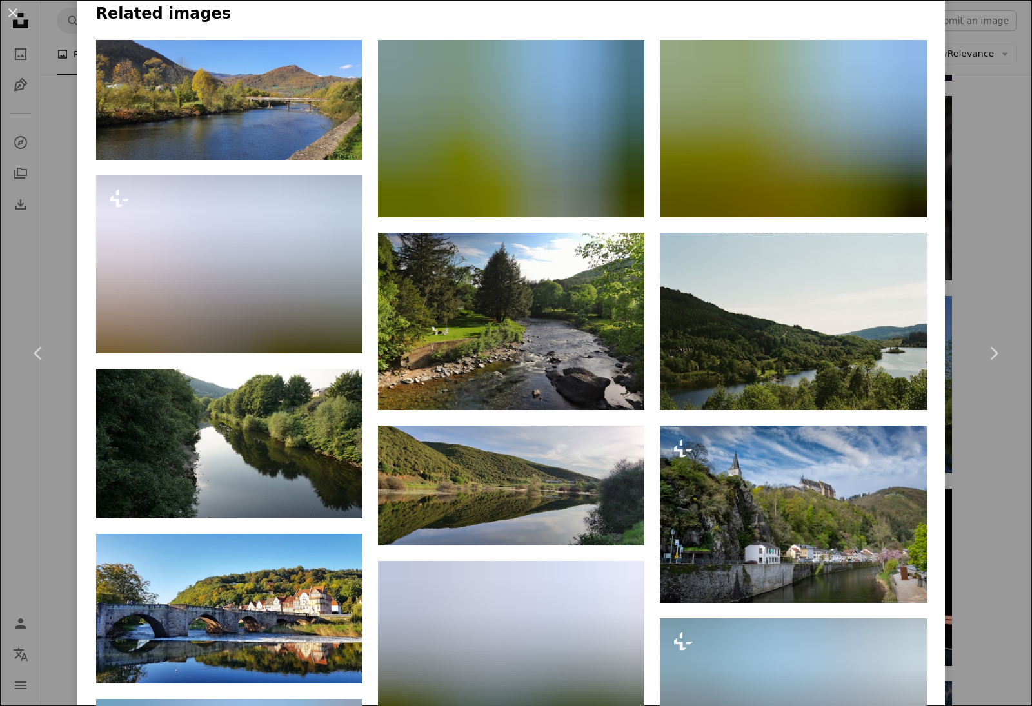
scroll to position [1062, 0]
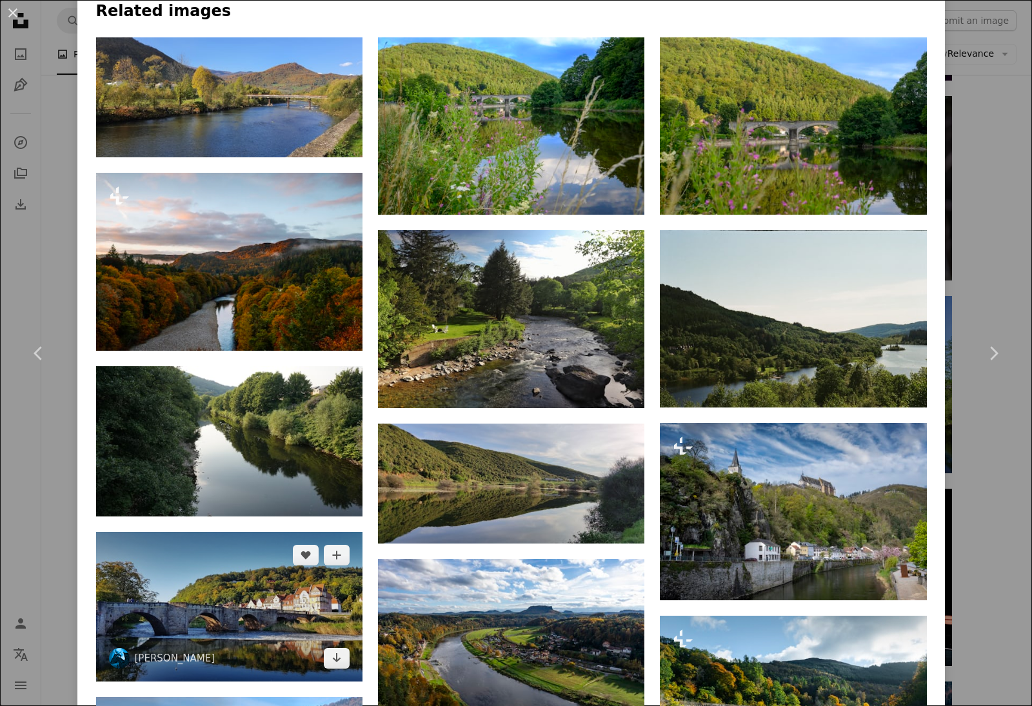
click at [239, 599] on img at bounding box center [229, 607] width 266 height 150
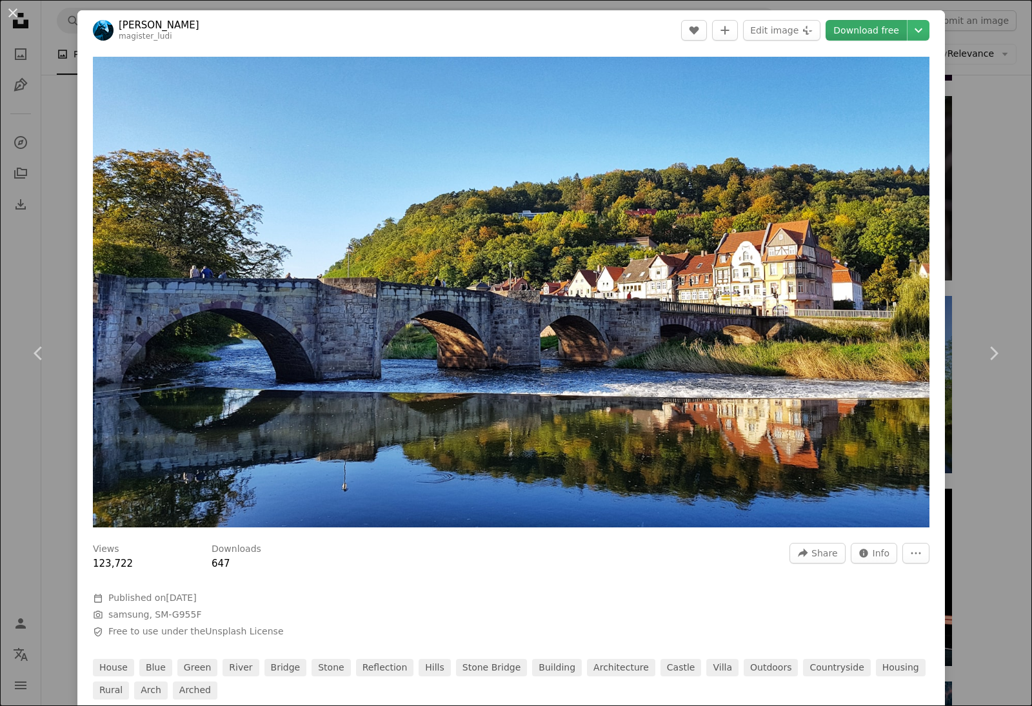
click at [897, 36] on link "Download free" at bounding box center [866, 30] width 81 height 21
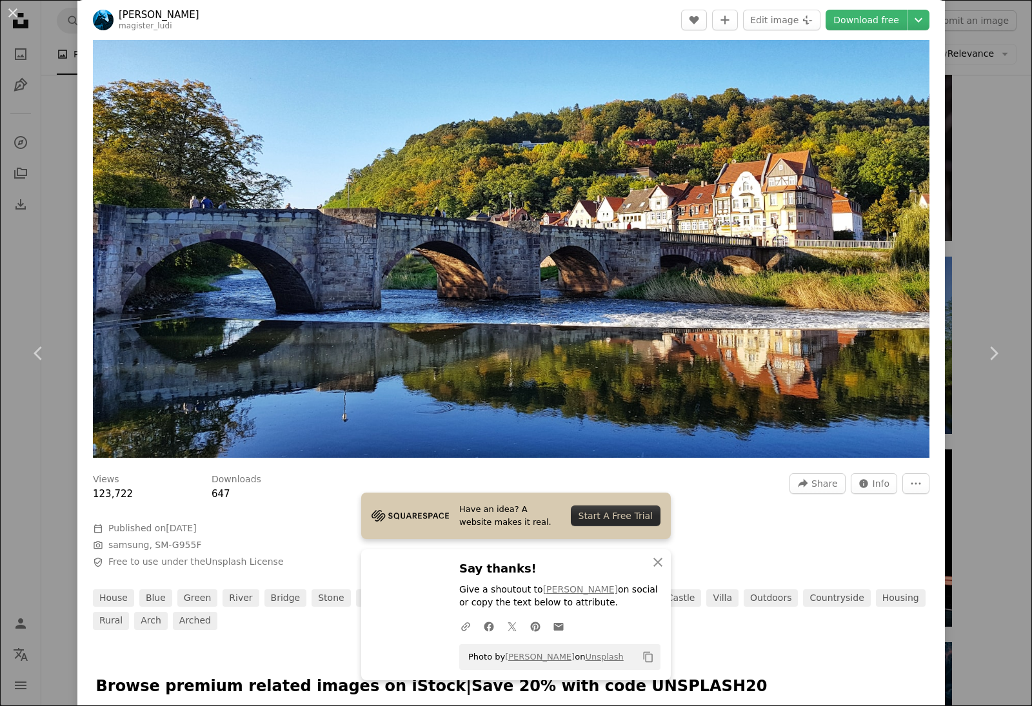
scroll to position [74, 0]
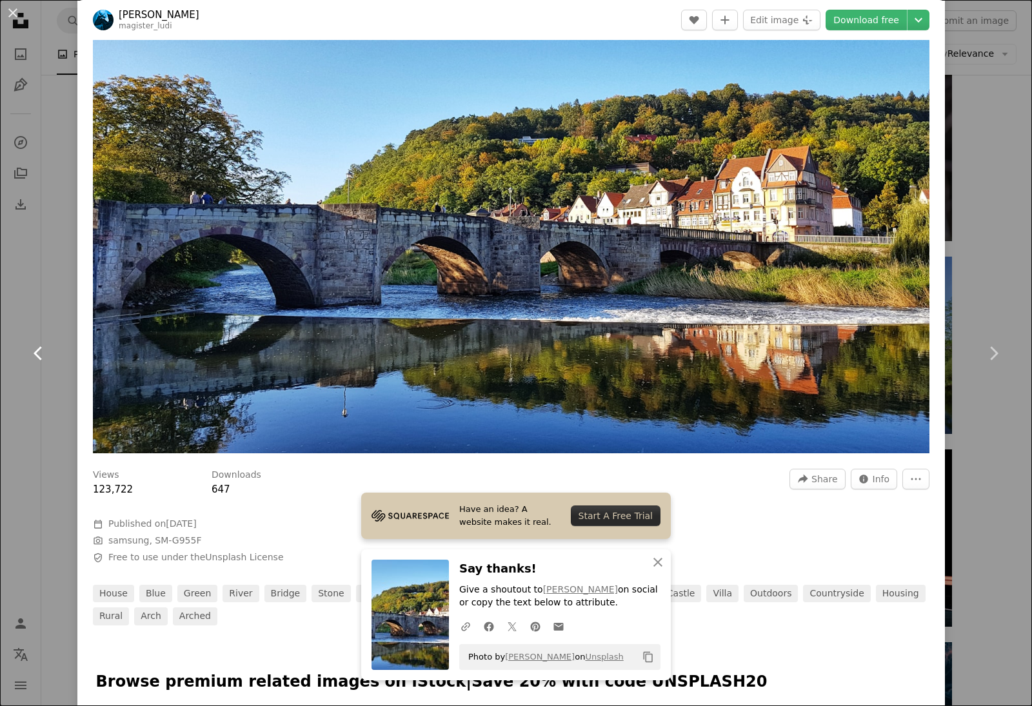
click at [39, 357] on icon at bounding box center [38, 353] width 8 height 14
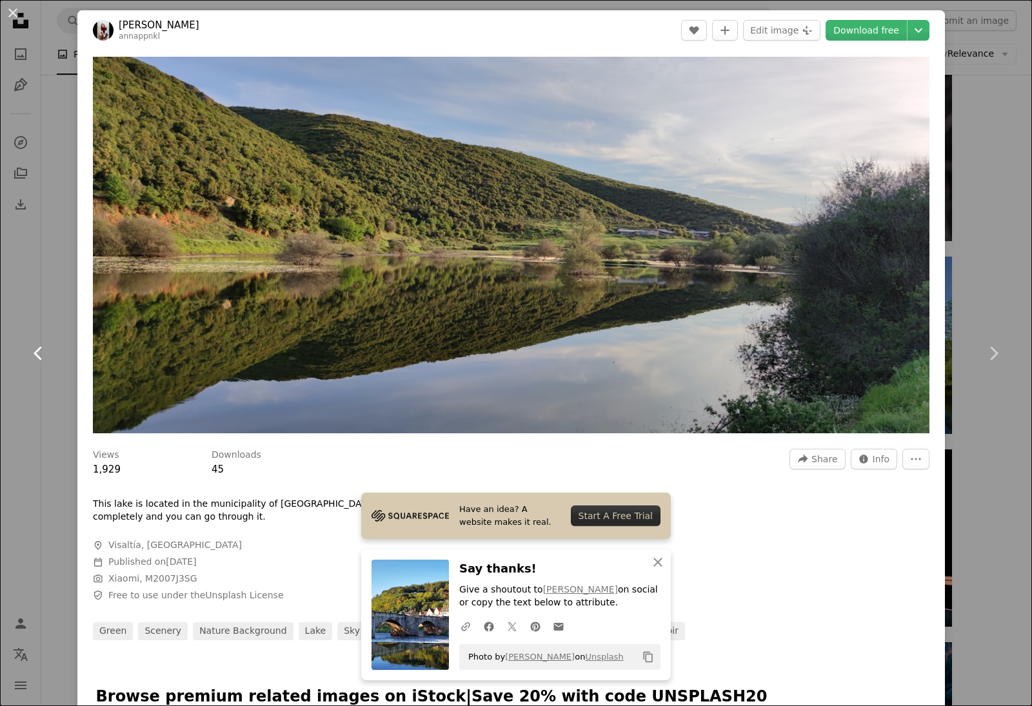
click at [39, 357] on icon at bounding box center [38, 353] width 8 height 14
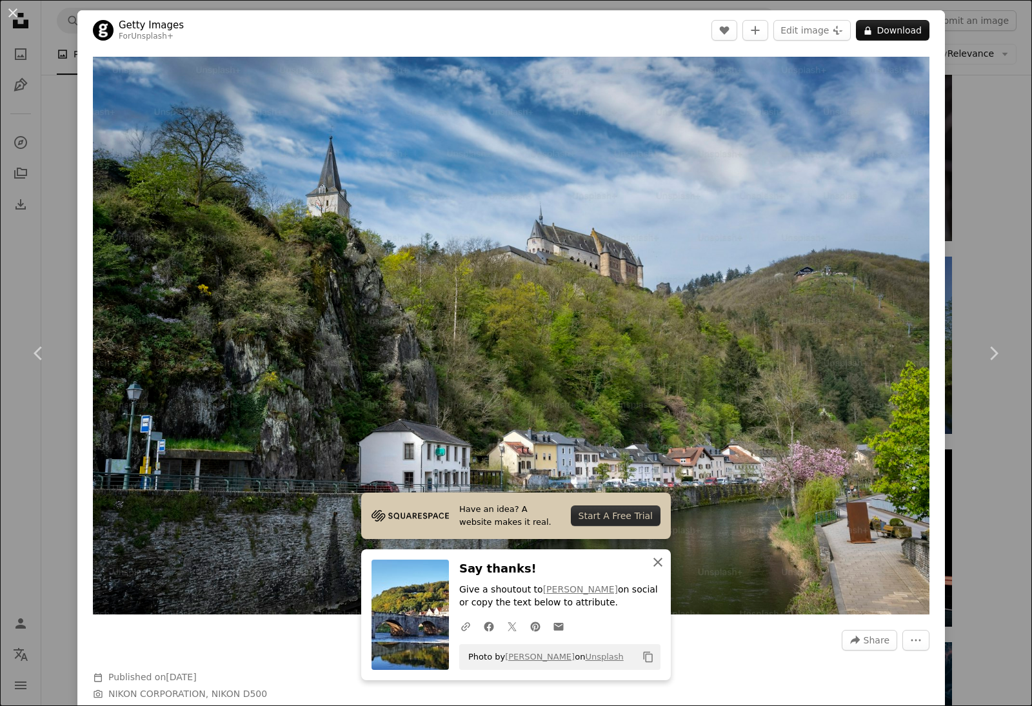
click at [657, 564] on icon "button" at bounding box center [657, 562] width 9 height 9
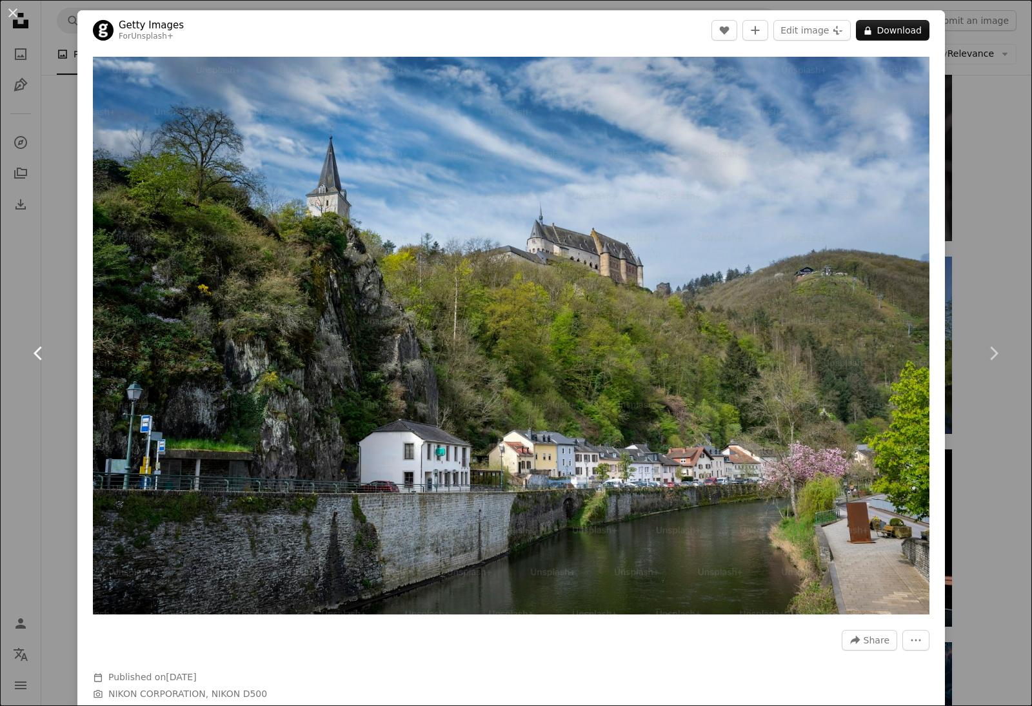
click at [39, 352] on icon "Chevron left" at bounding box center [38, 353] width 21 height 21
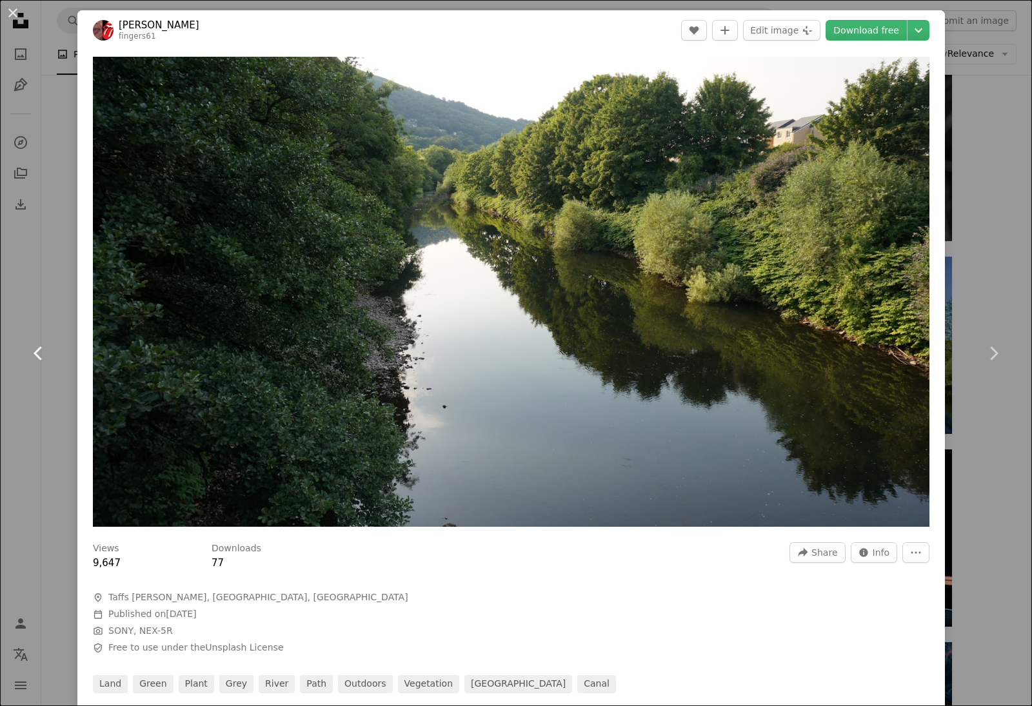
click at [39, 352] on icon "Chevron left" at bounding box center [38, 353] width 21 height 21
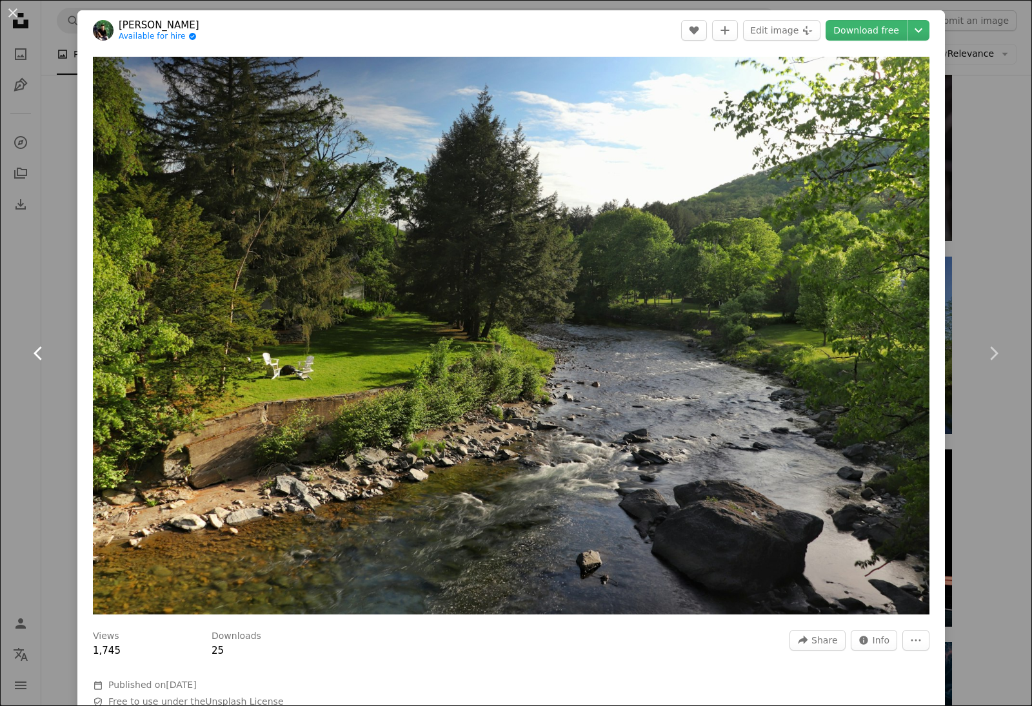
click at [39, 352] on icon "Chevron left" at bounding box center [38, 353] width 21 height 21
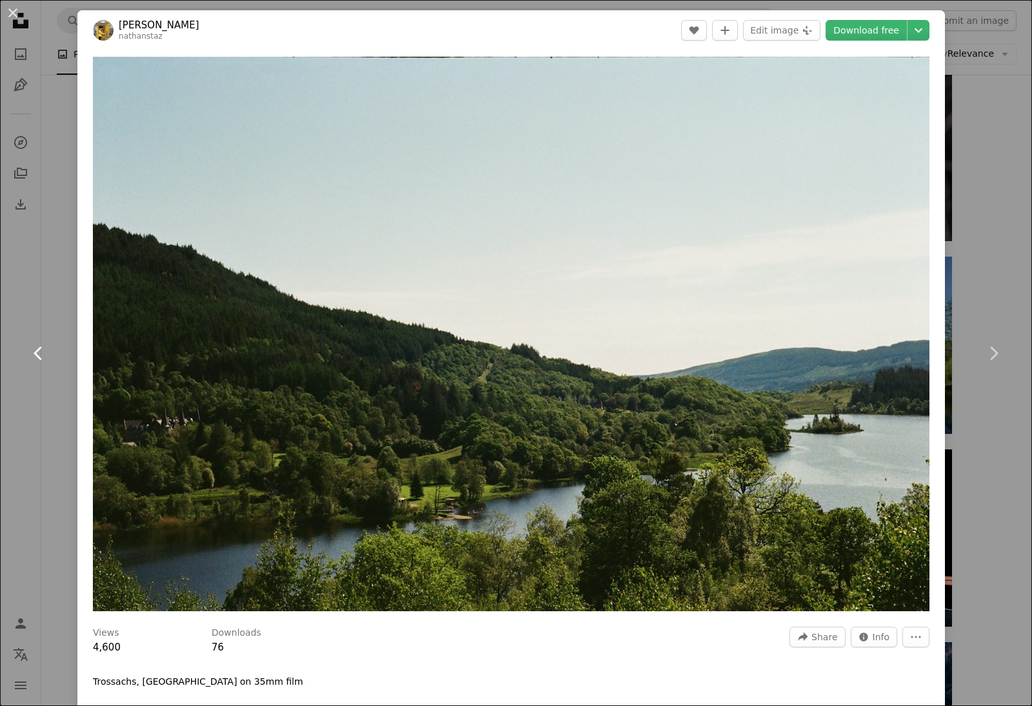
click at [39, 352] on icon "Chevron left" at bounding box center [38, 353] width 21 height 21
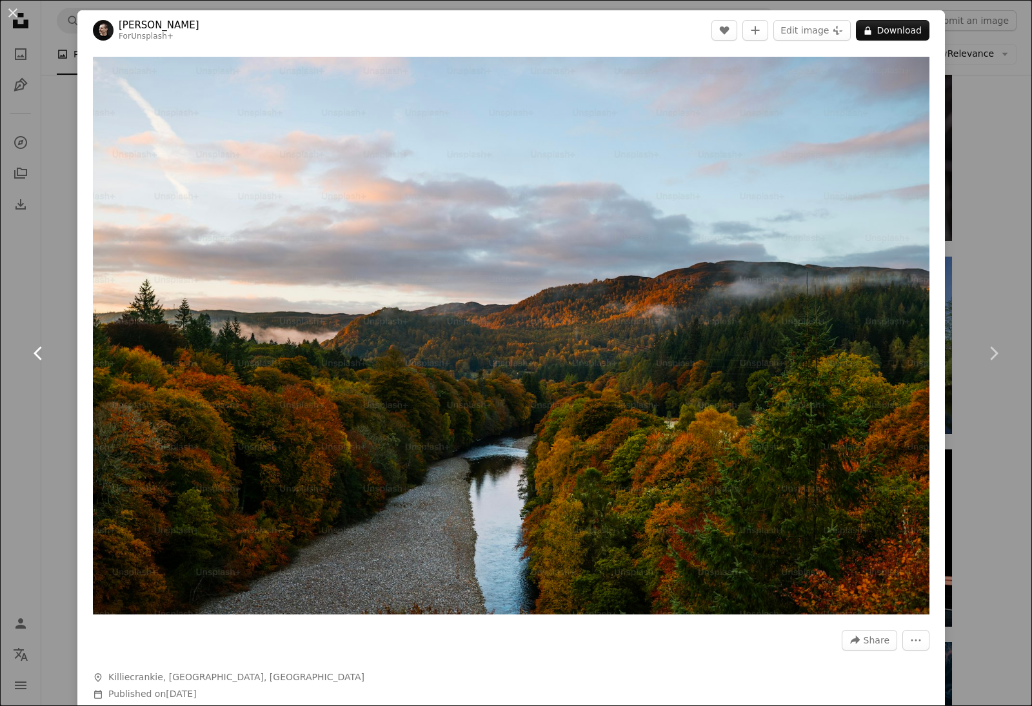
click at [39, 352] on icon "Chevron left" at bounding box center [38, 353] width 21 height 21
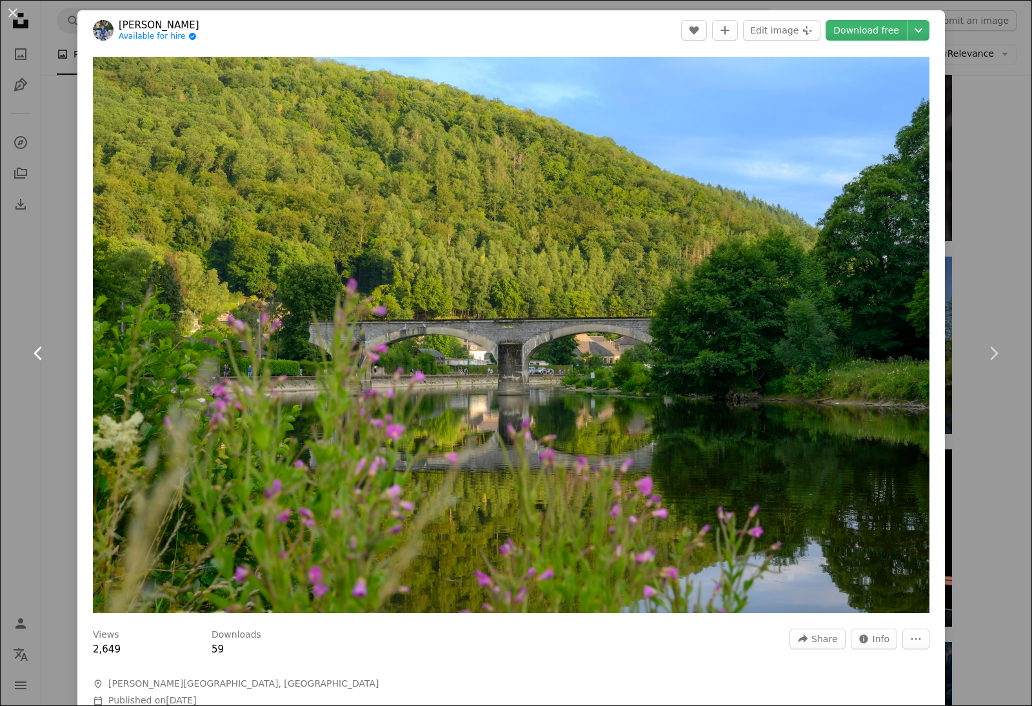
click at [39, 352] on icon "Chevron left" at bounding box center [38, 353] width 21 height 21
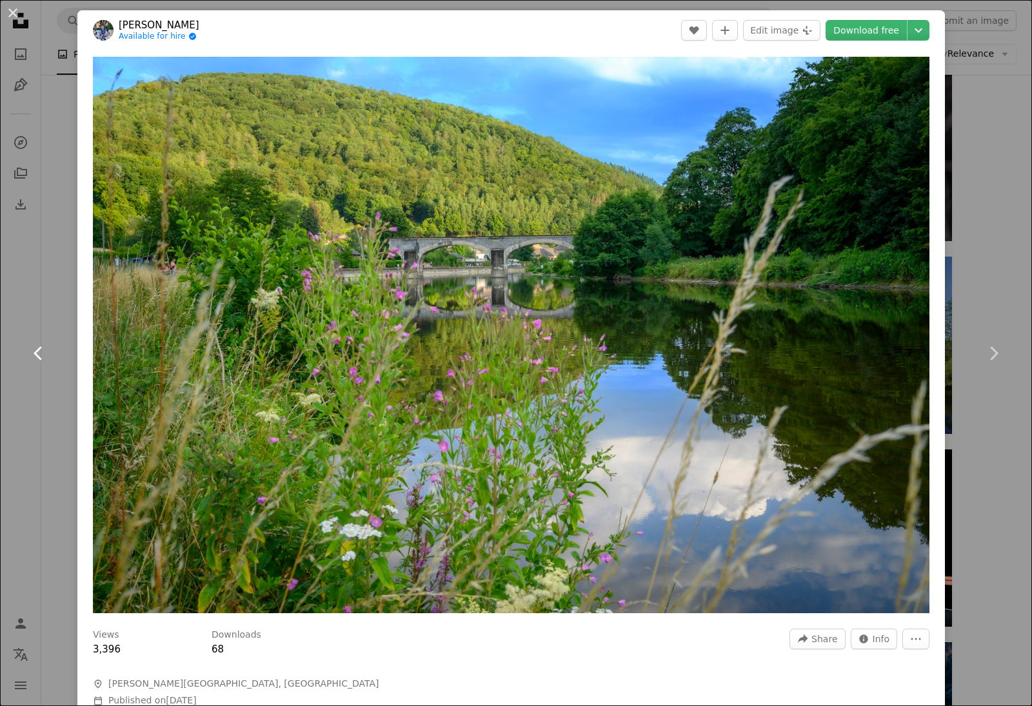
click at [39, 352] on icon "Chevron left" at bounding box center [38, 353] width 21 height 21
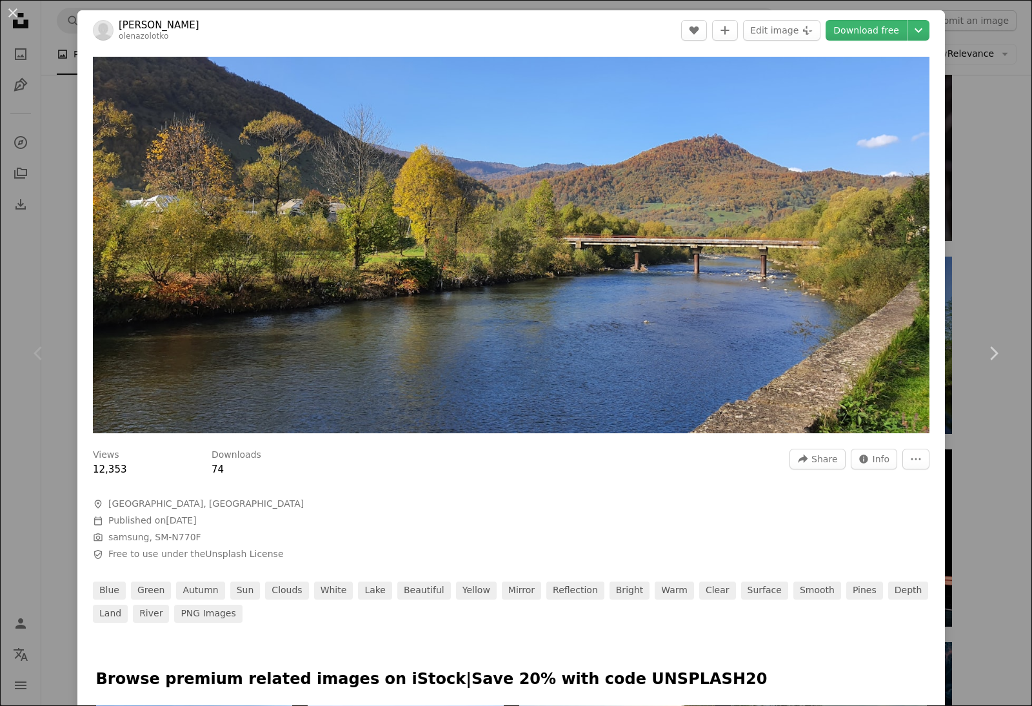
click at [39, 352] on icon "Chevron left" at bounding box center [38, 353] width 21 height 21
click at [992, 354] on icon "Chevron right" at bounding box center [993, 353] width 21 height 21
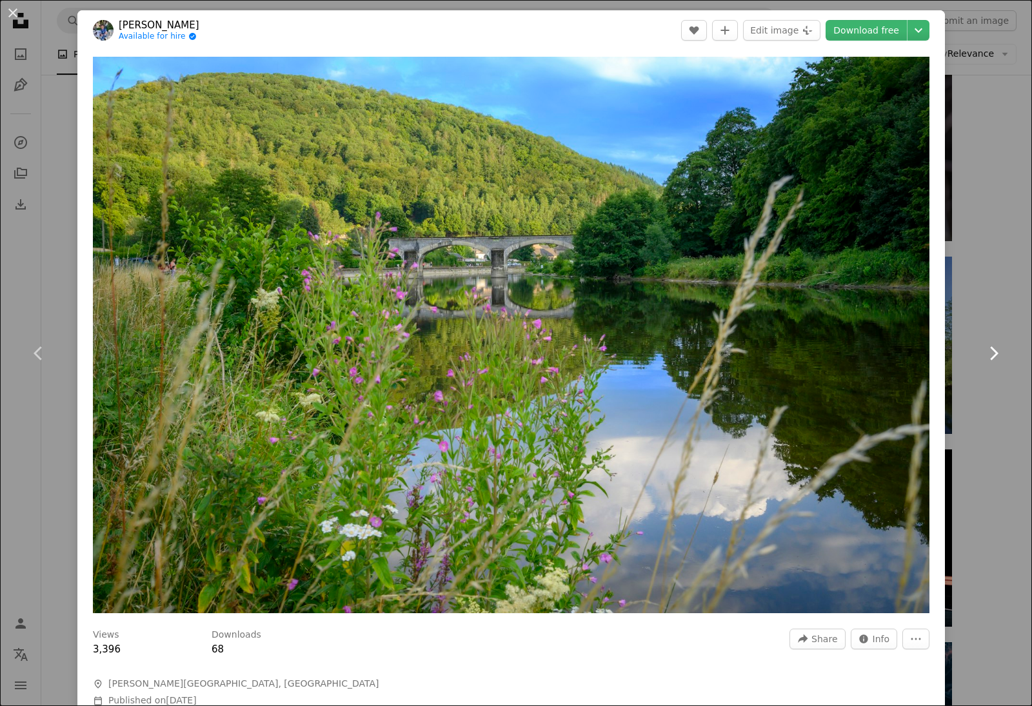
click at [992, 354] on icon "Chevron right" at bounding box center [993, 353] width 21 height 21
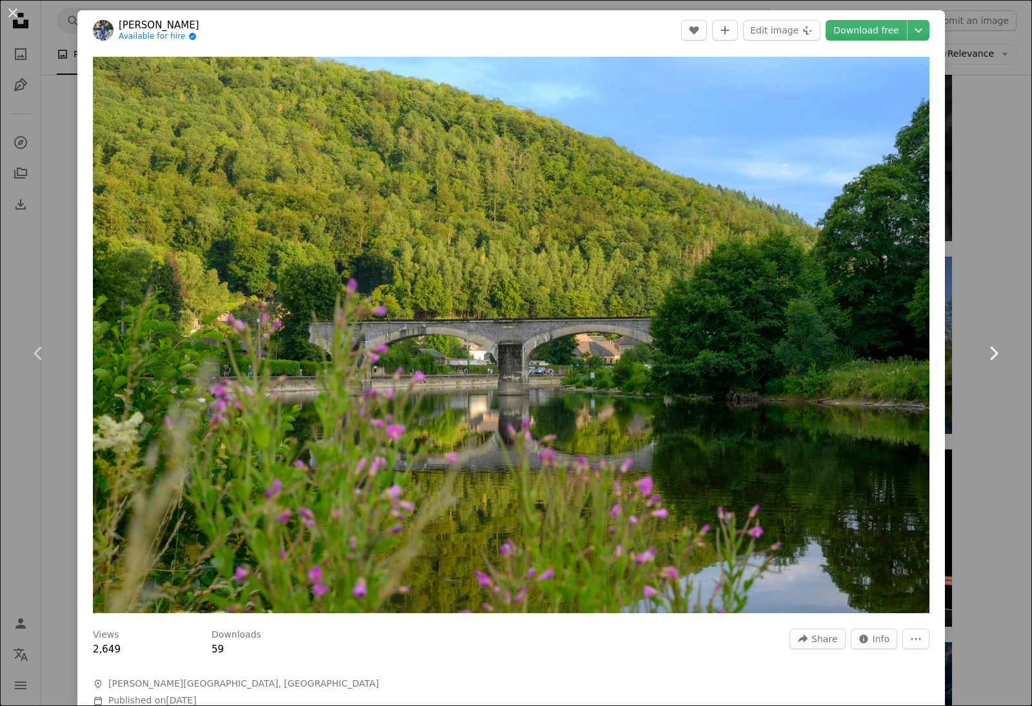
click at [992, 354] on icon "Chevron right" at bounding box center [993, 353] width 21 height 21
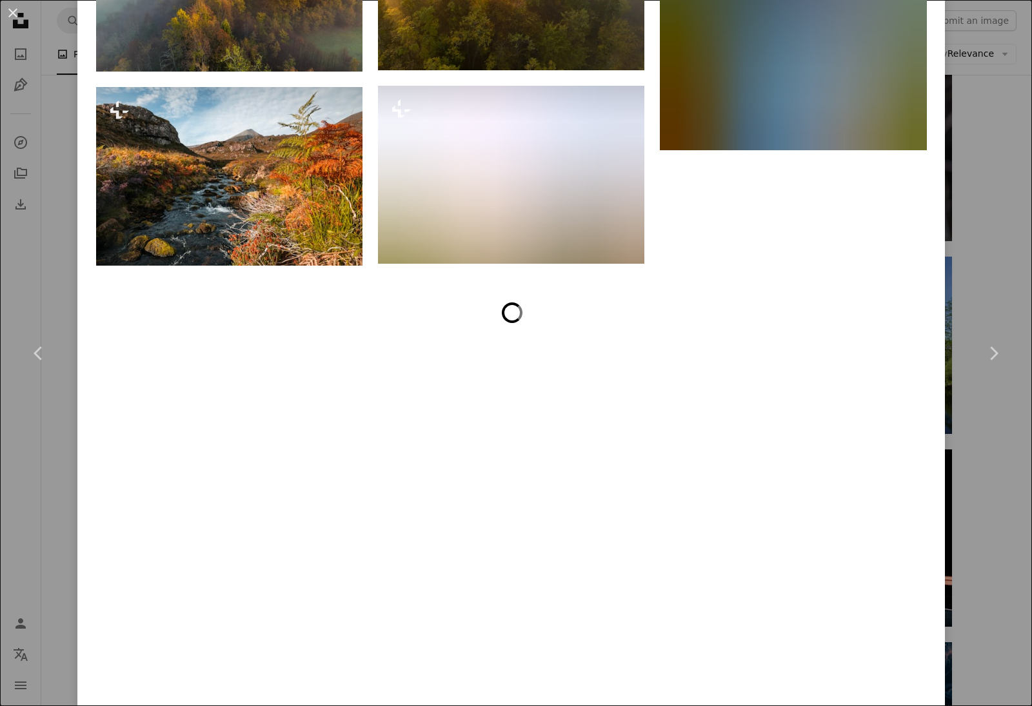
scroll to position [5557, 0]
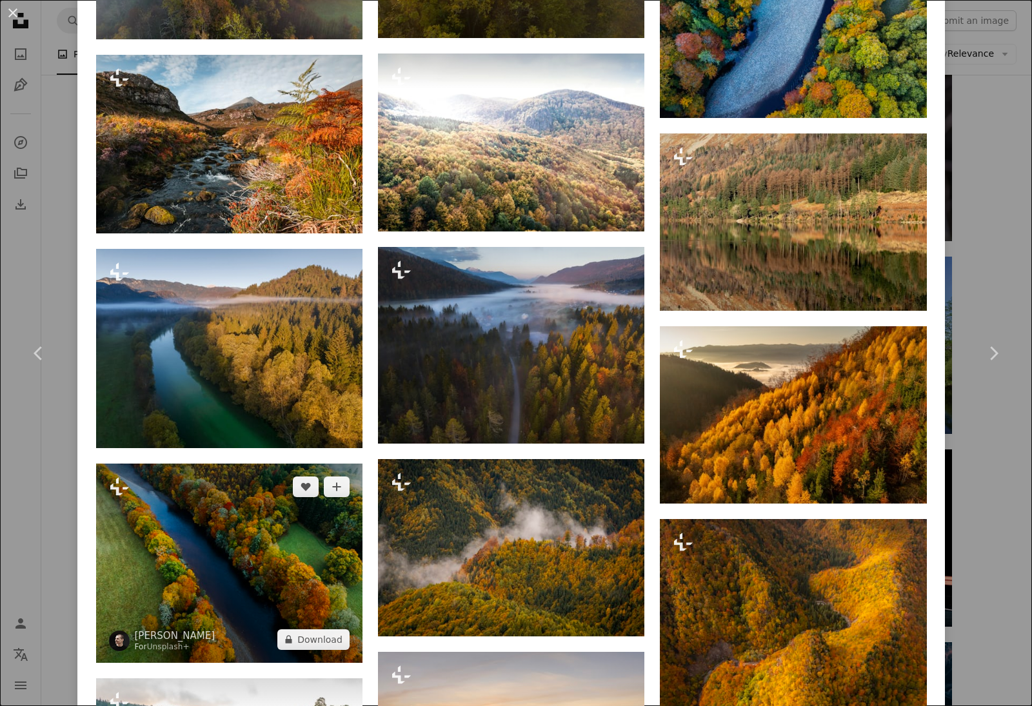
click at [300, 577] on img at bounding box center [229, 563] width 266 height 199
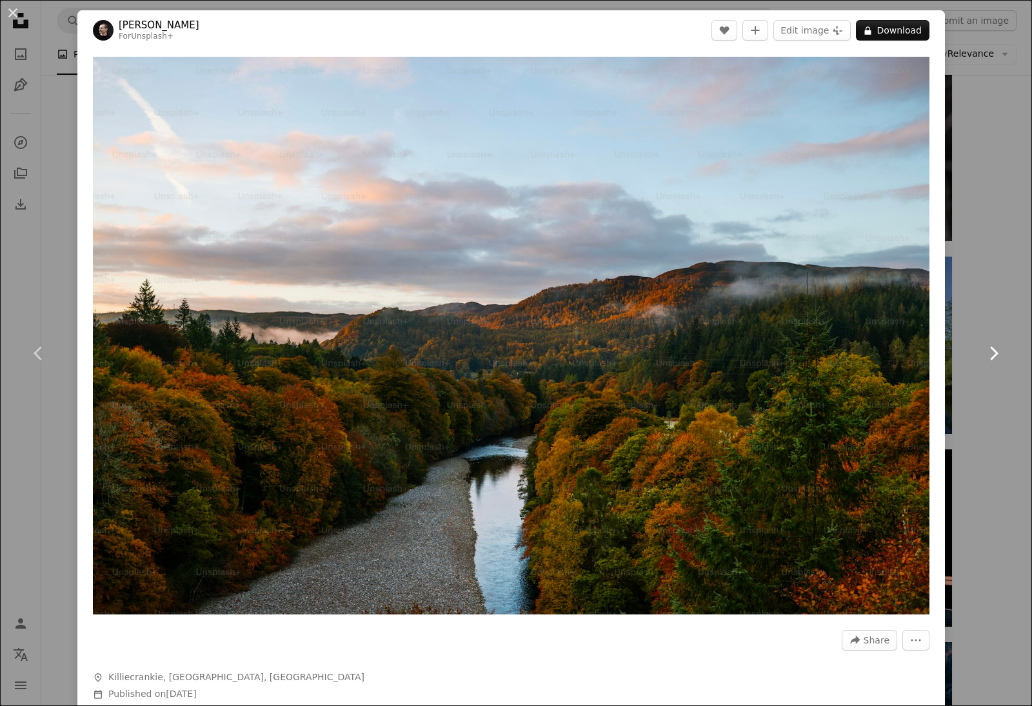
click at [995, 352] on icon at bounding box center [994, 353] width 8 height 14
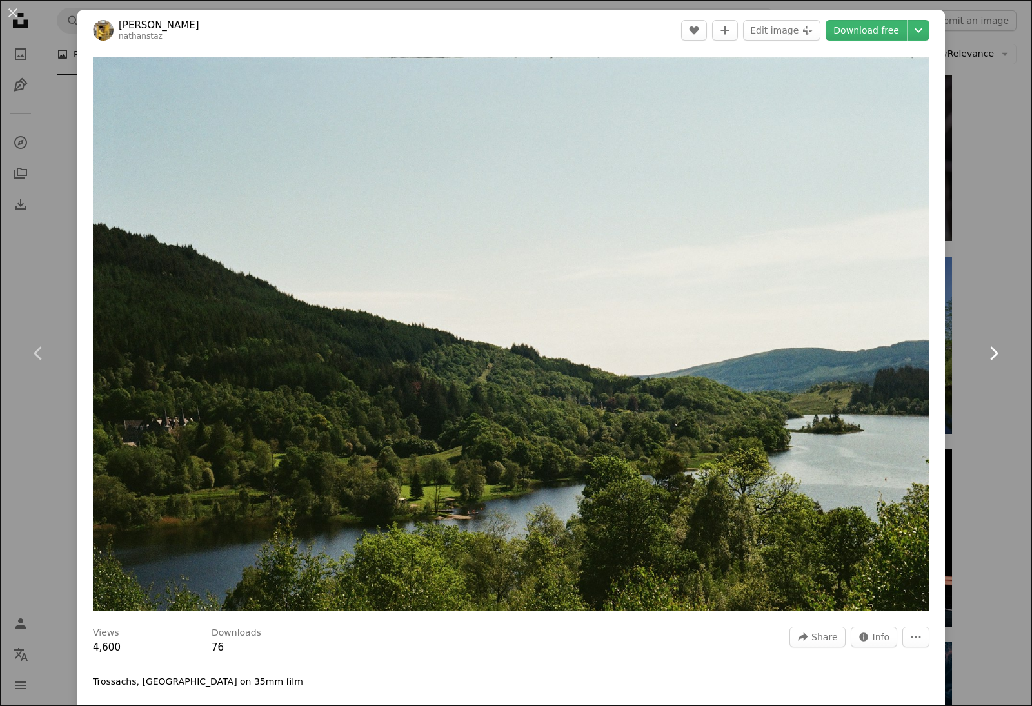
click at [995, 352] on icon at bounding box center [994, 353] width 8 height 14
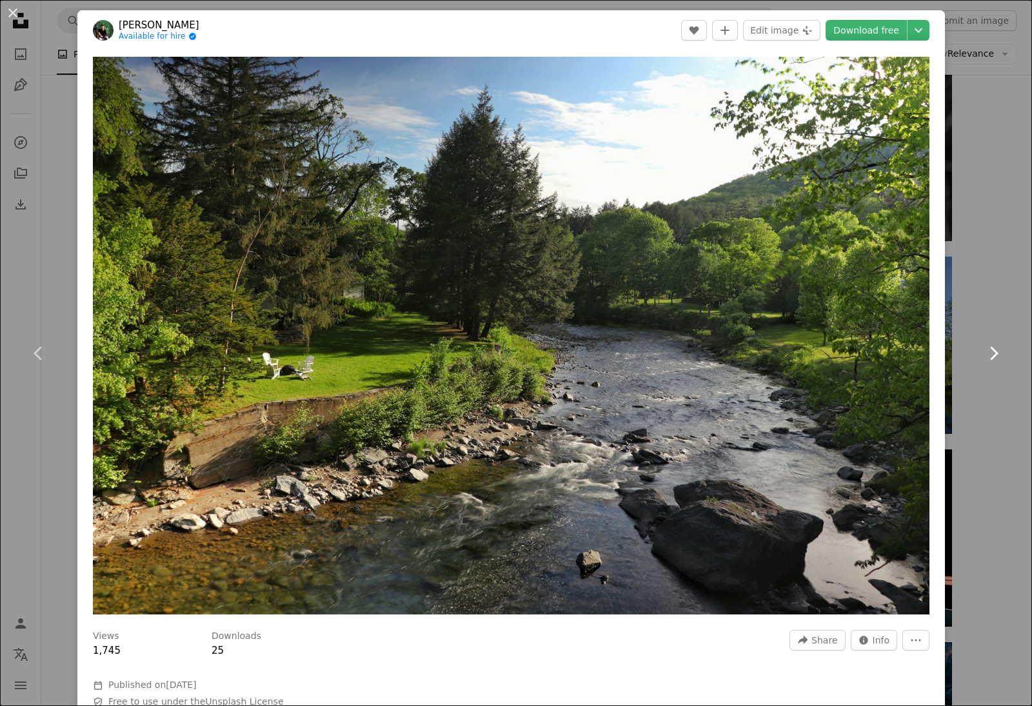
click at [995, 352] on icon at bounding box center [994, 353] width 8 height 14
